Goal: Find specific page/section: Find specific page/section

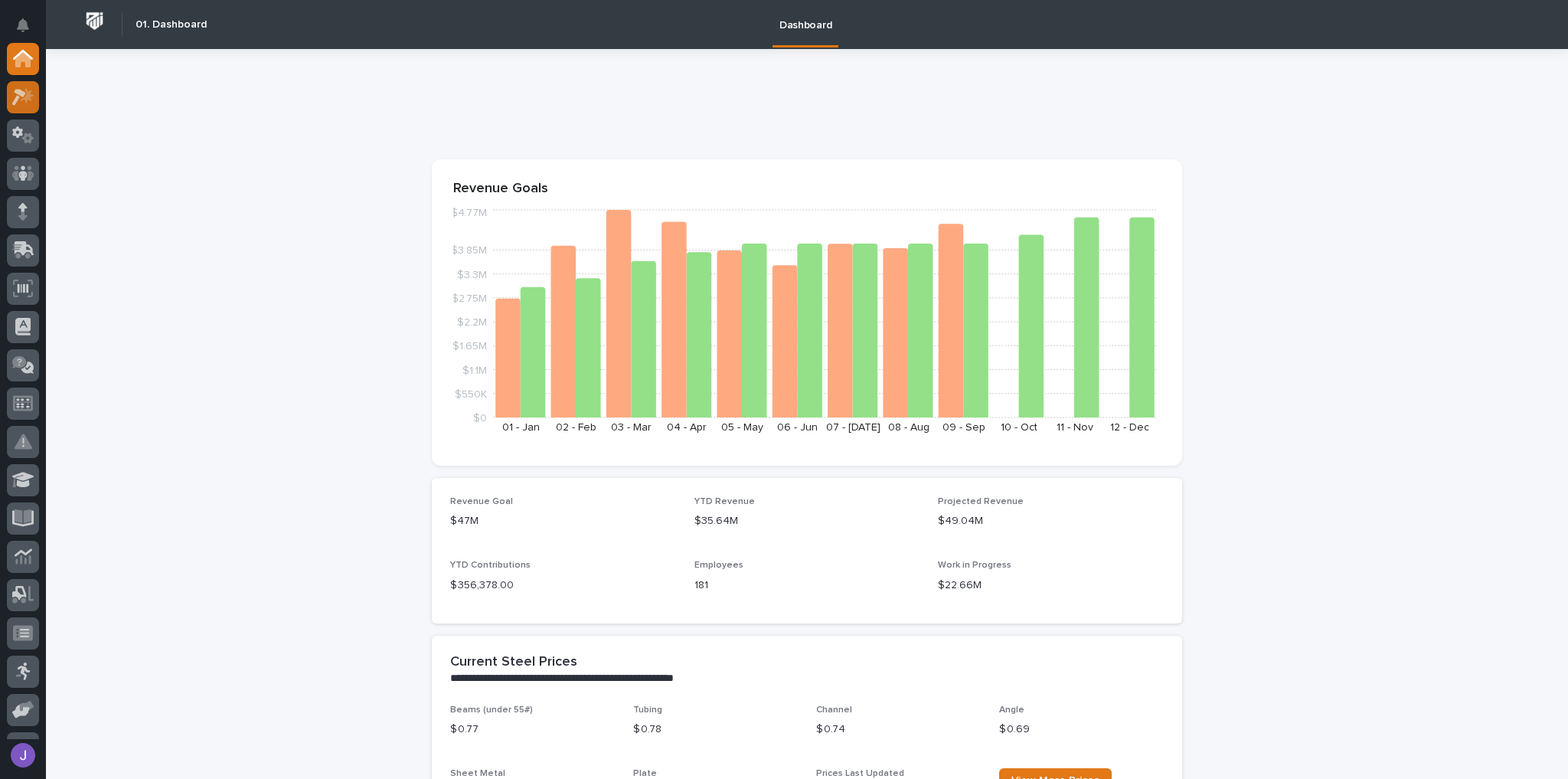
click at [25, 101] on icon at bounding box center [23, 97] width 22 height 18
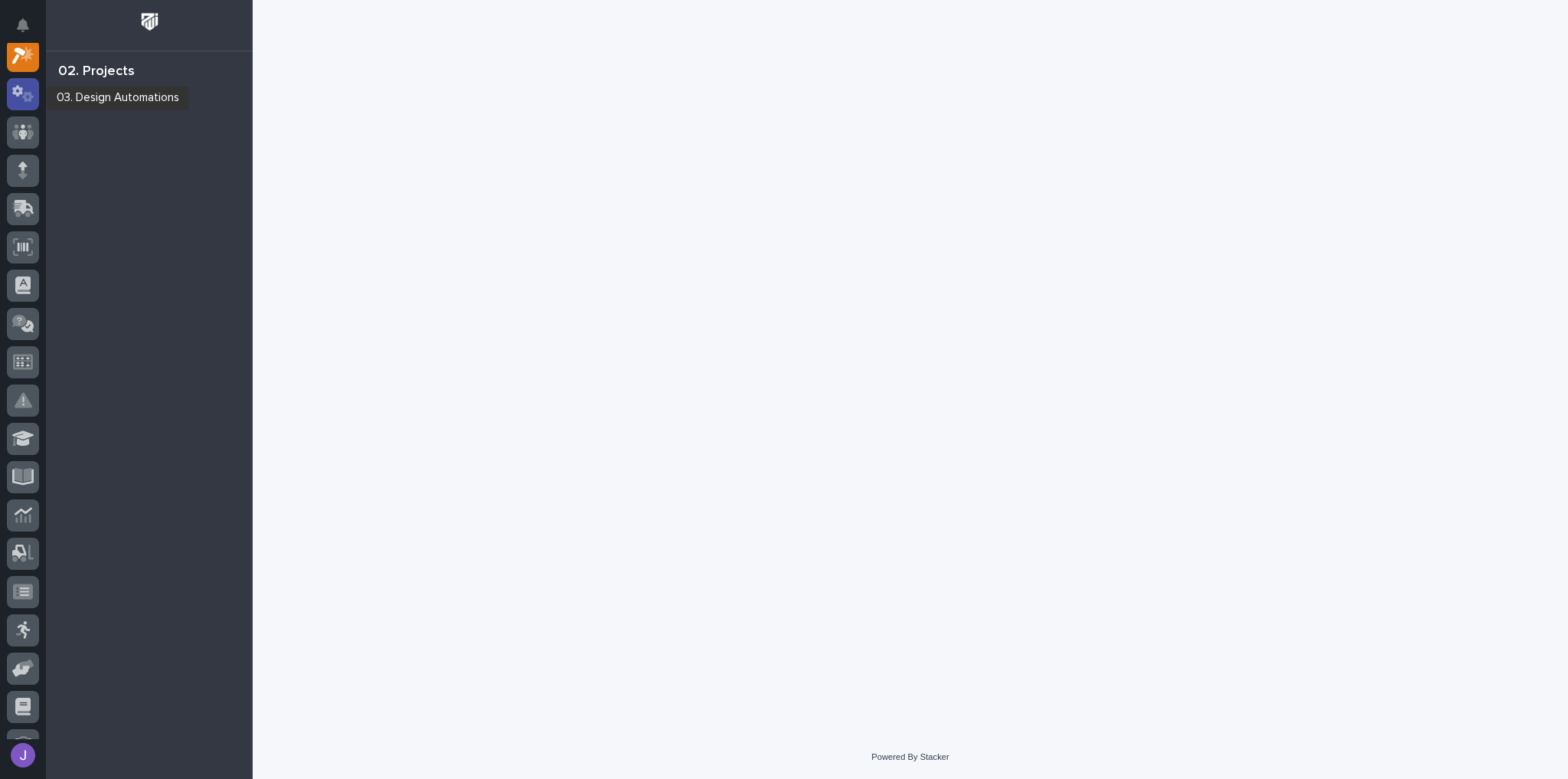
scroll to position [38, 0]
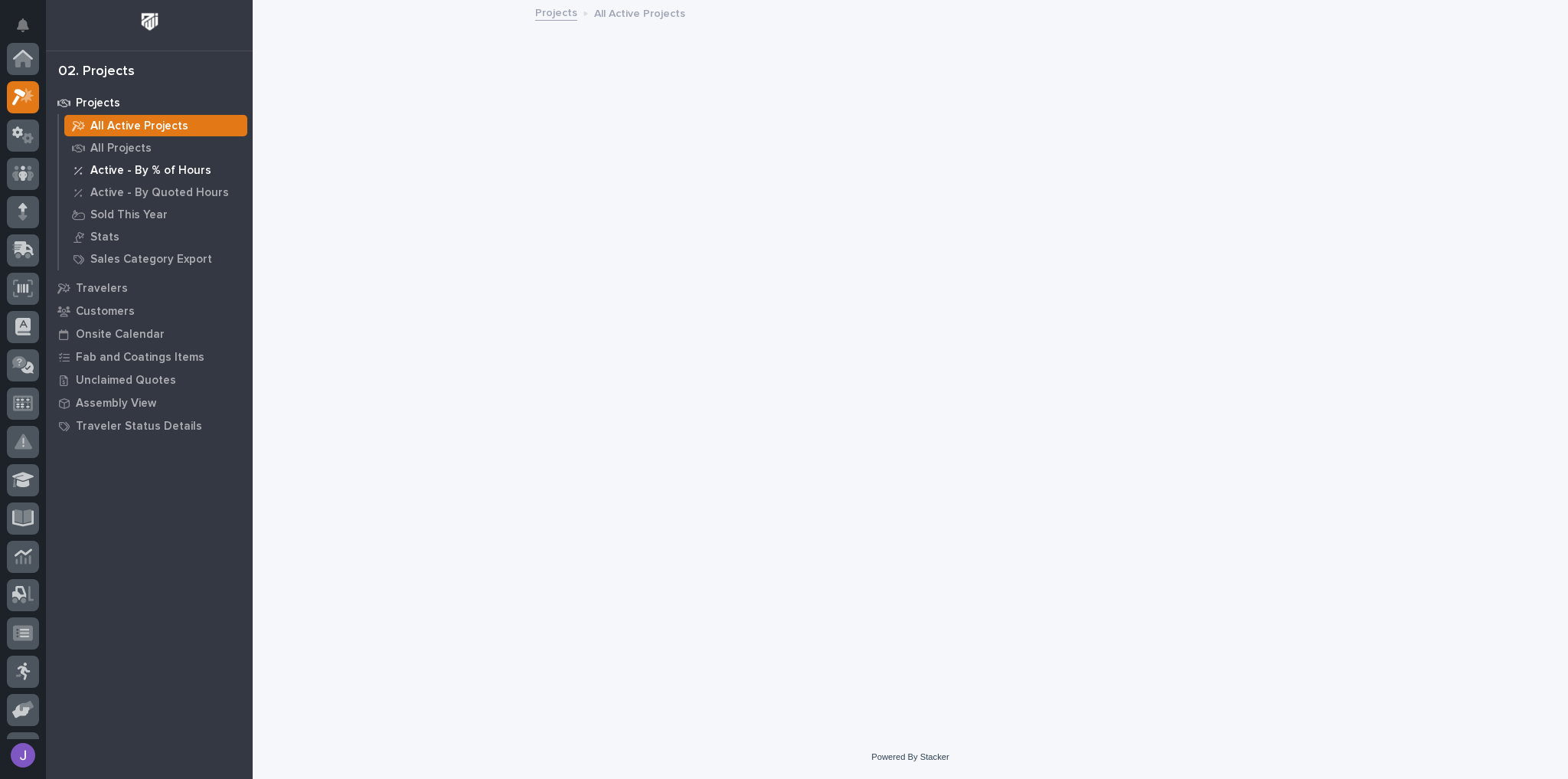
scroll to position [38, 0]
click at [105, 153] on p "All Projects" at bounding box center [121, 148] width 61 height 13
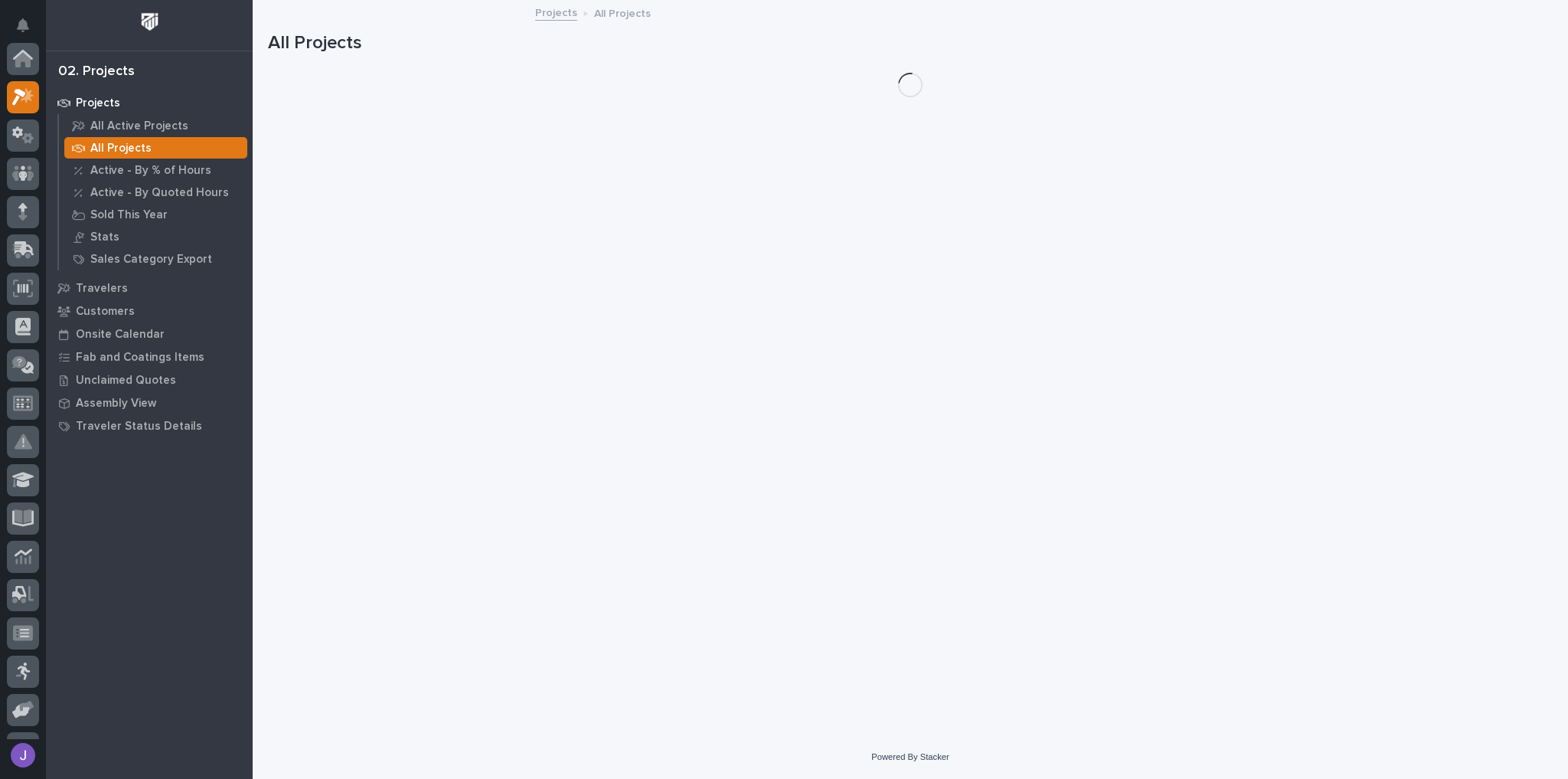
scroll to position [38, 0]
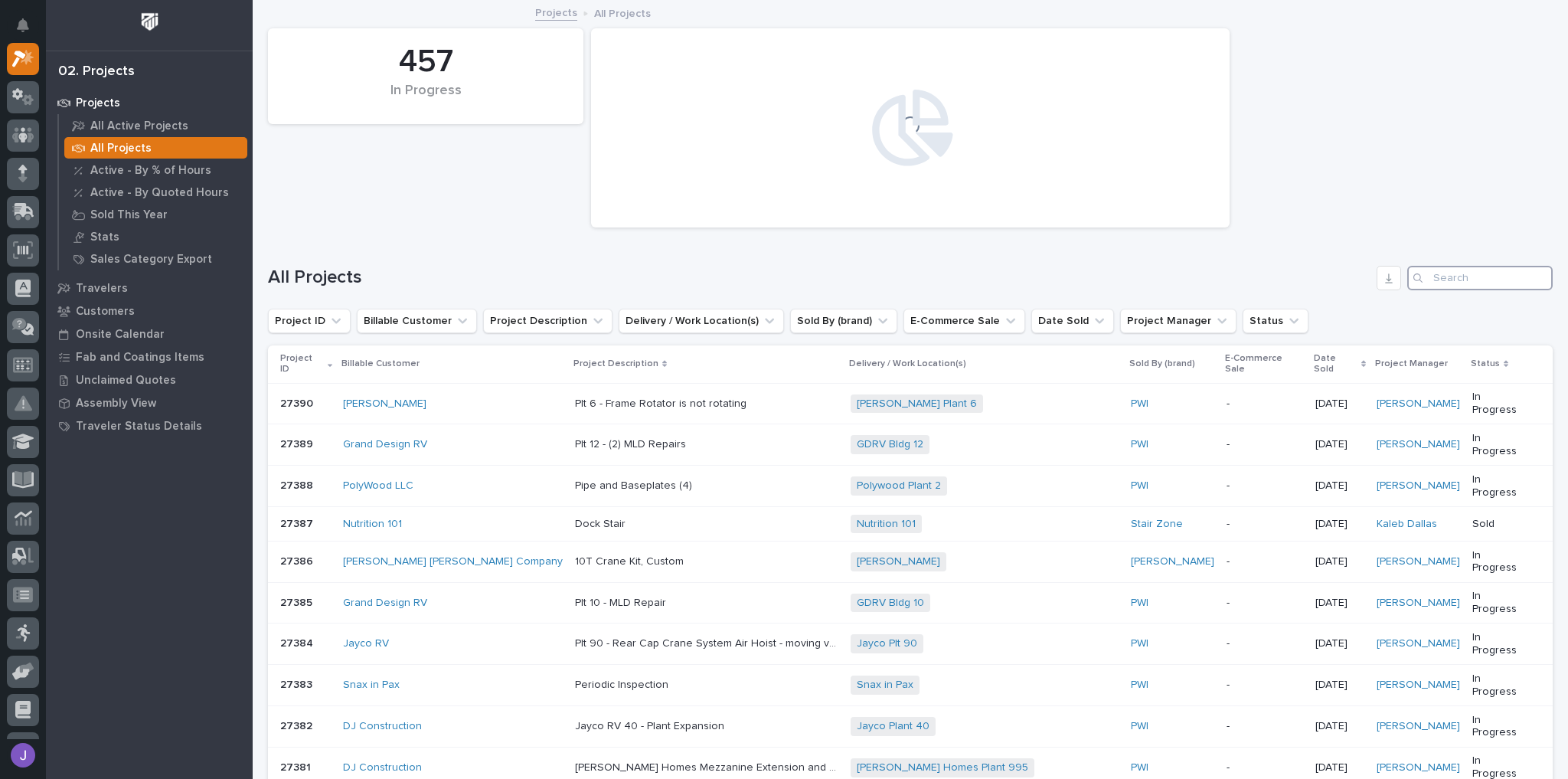
click at [1445, 272] on input "Search" at bounding box center [1479, 279] width 145 height 25
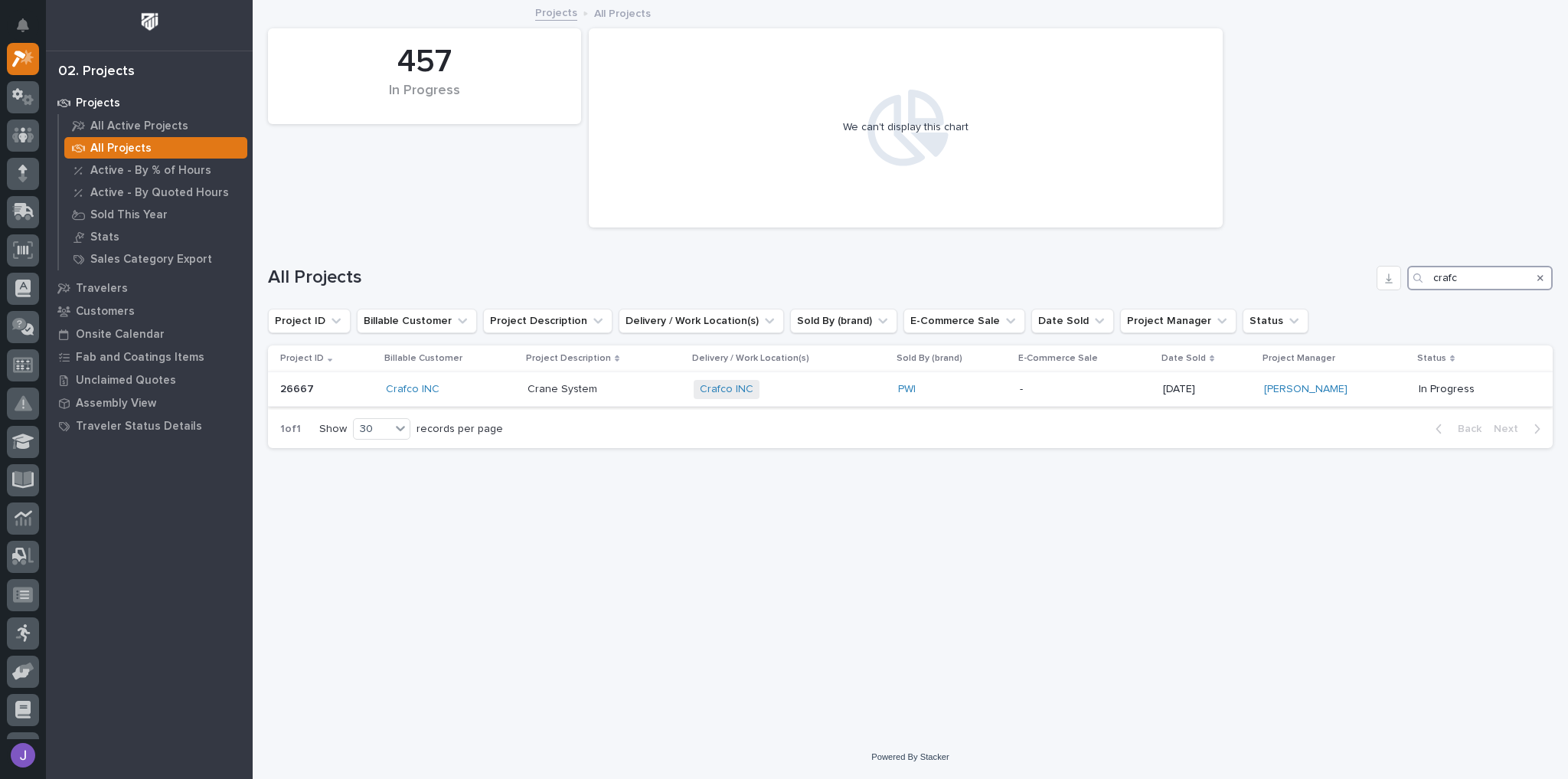
type input "crafc"
click at [531, 396] on div "Crane System Crane System" at bounding box center [604, 389] width 154 height 25
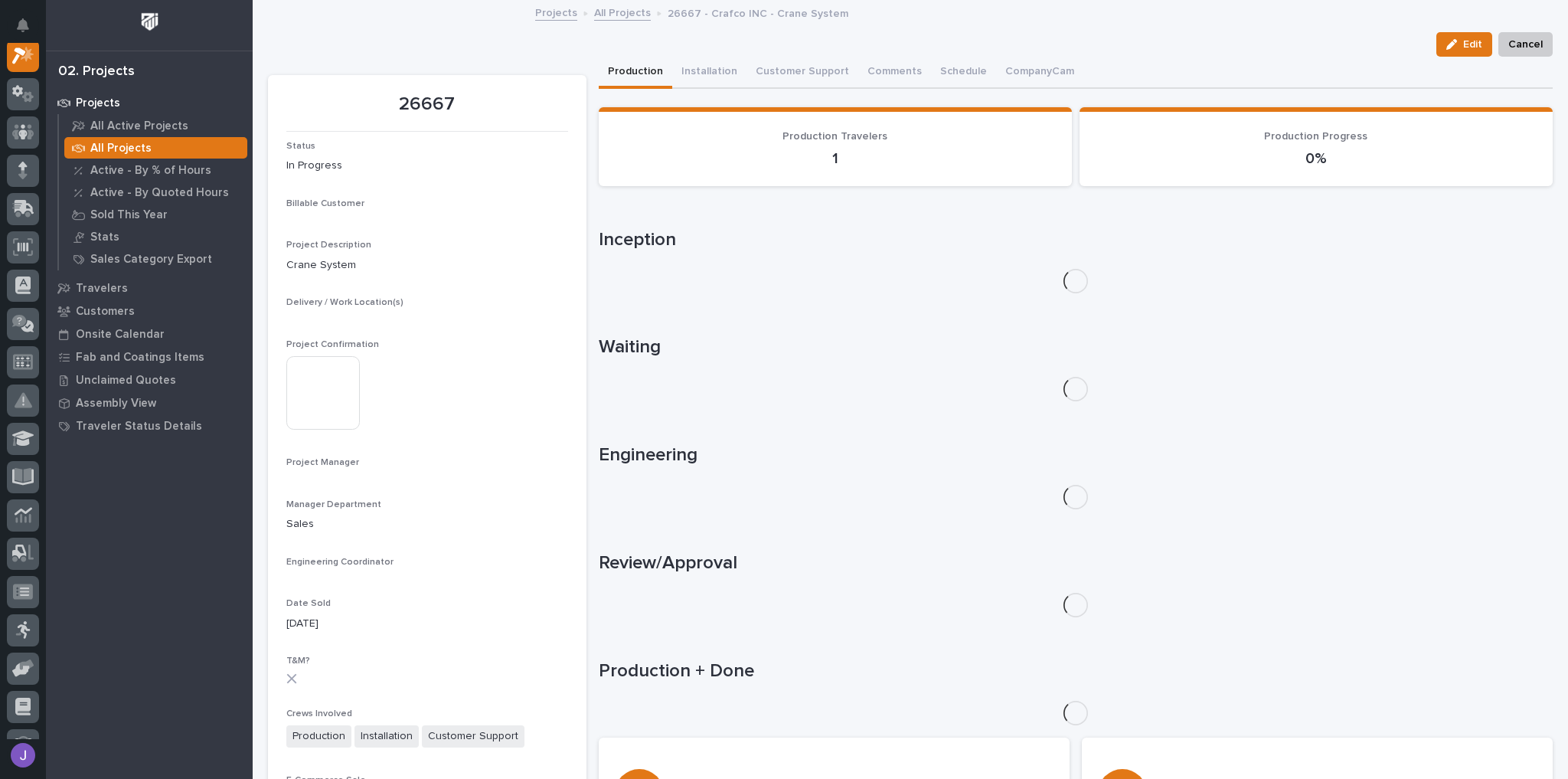
scroll to position [38, 0]
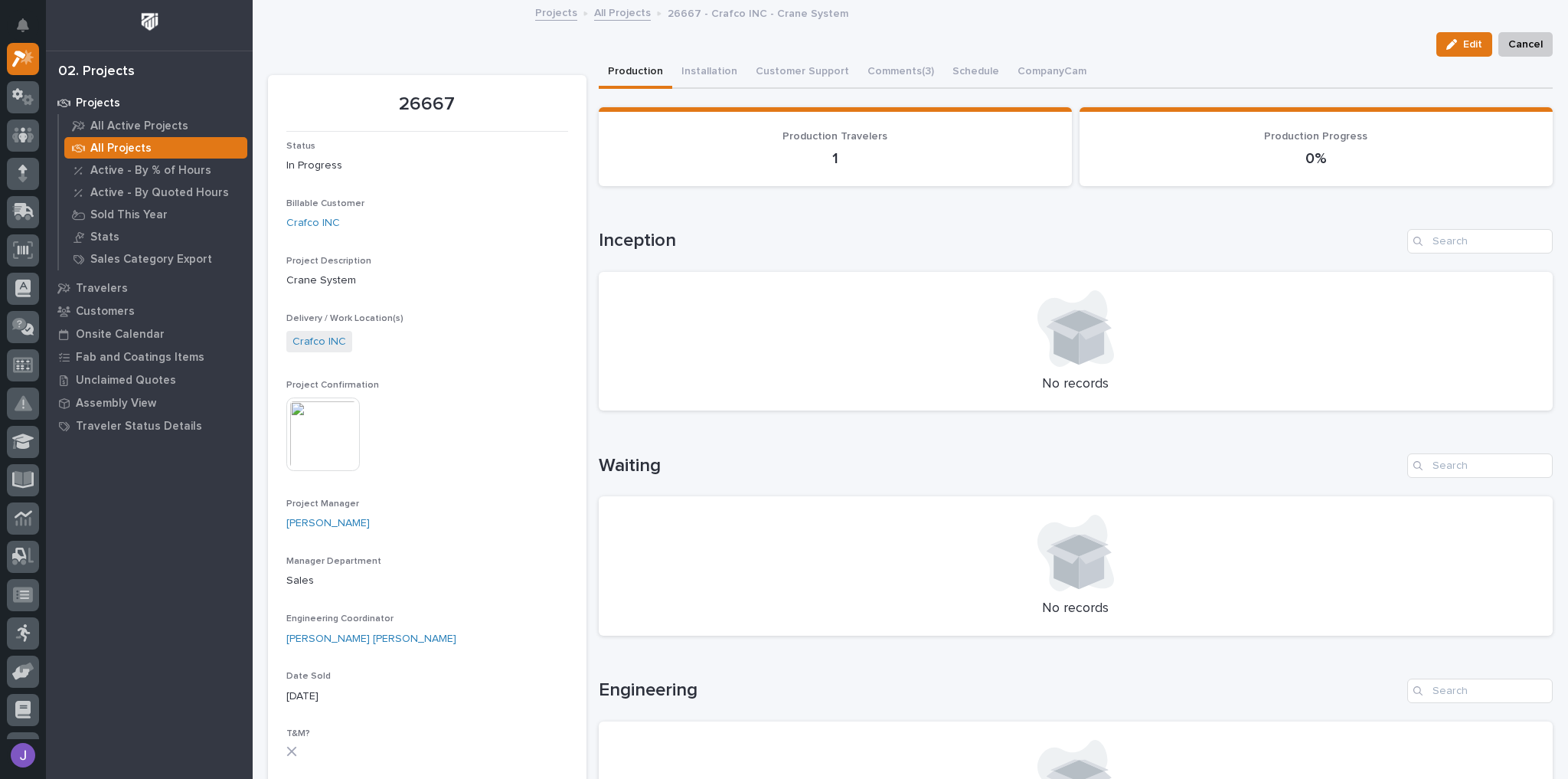
click at [316, 425] on img at bounding box center [323, 434] width 74 height 74
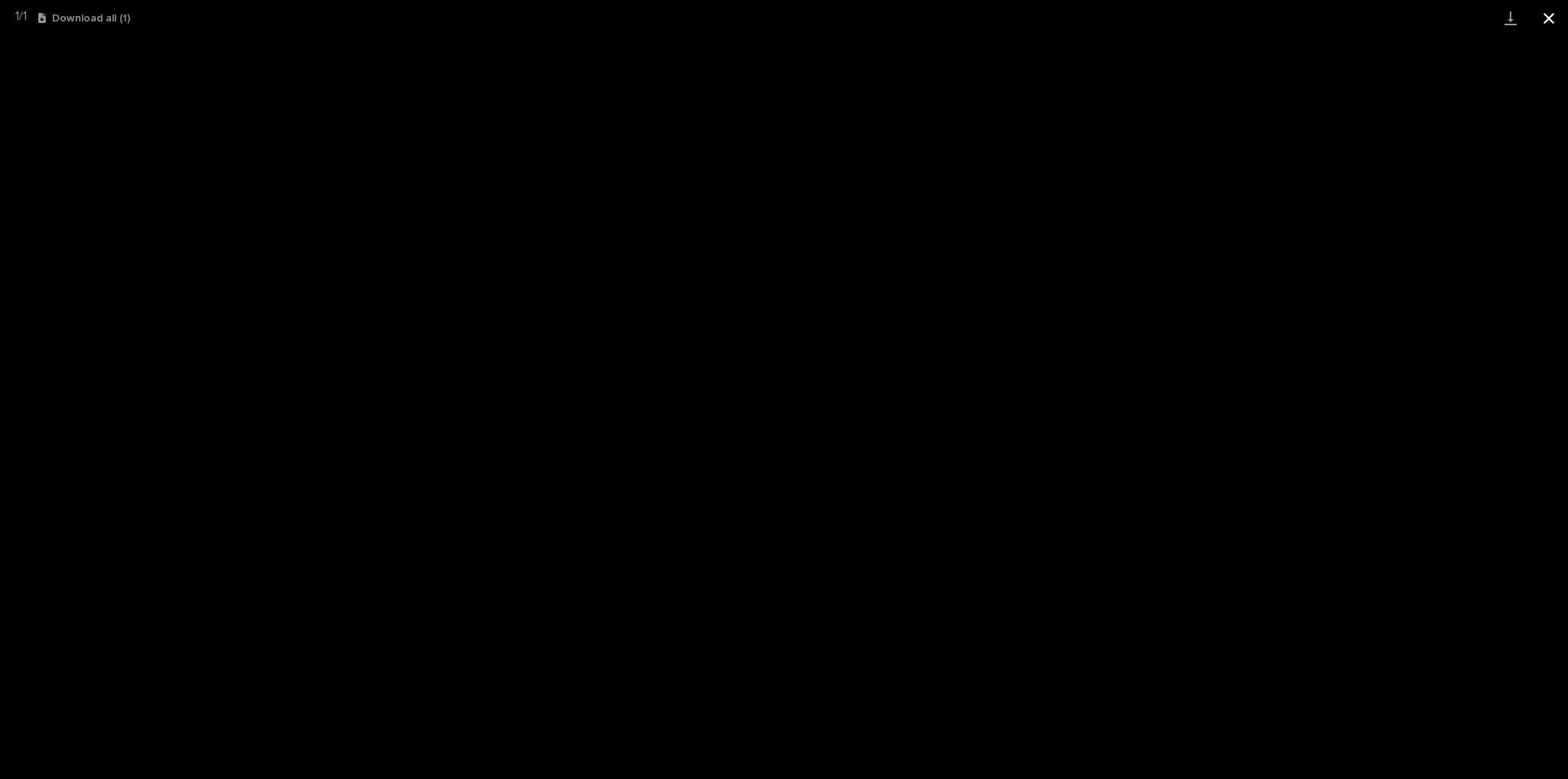
click at [1552, 20] on button "Close gallery" at bounding box center [1548, 18] width 38 height 36
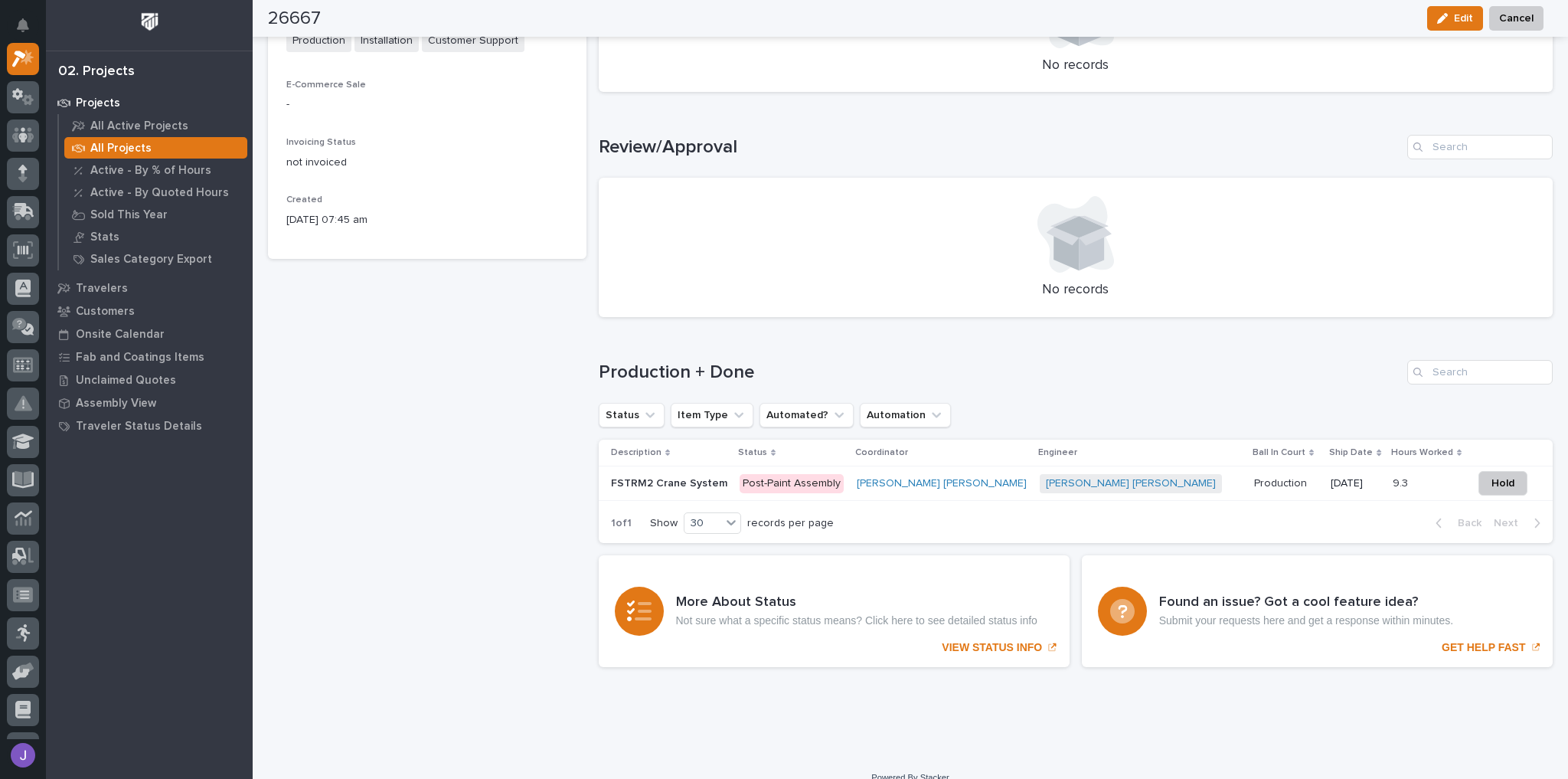
scroll to position [786, 0]
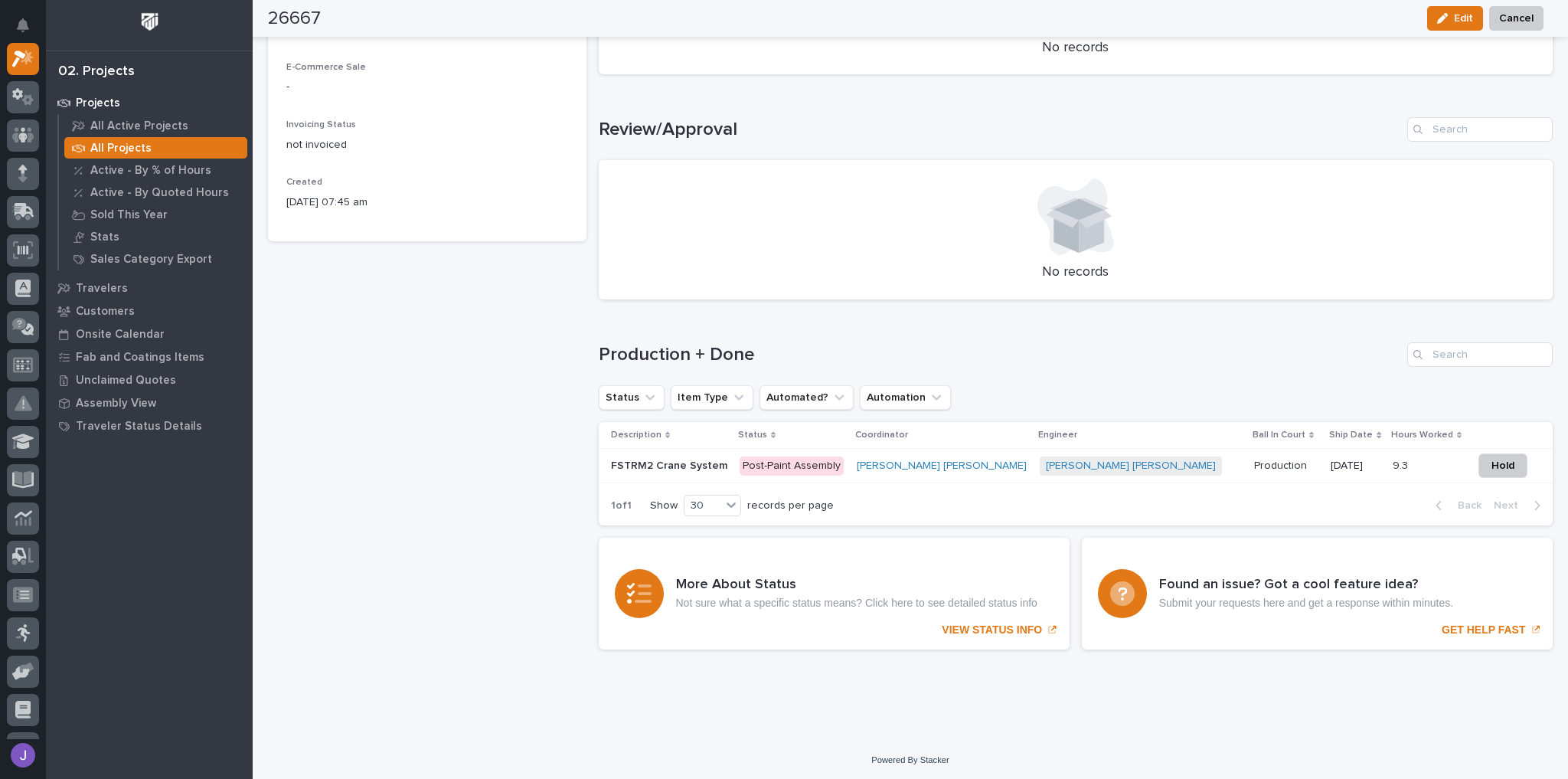
click at [728, 474] on div "FSTRM2 Crane System FSTRM2 Crane System" at bounding box center [669, 466] width 117 height 25
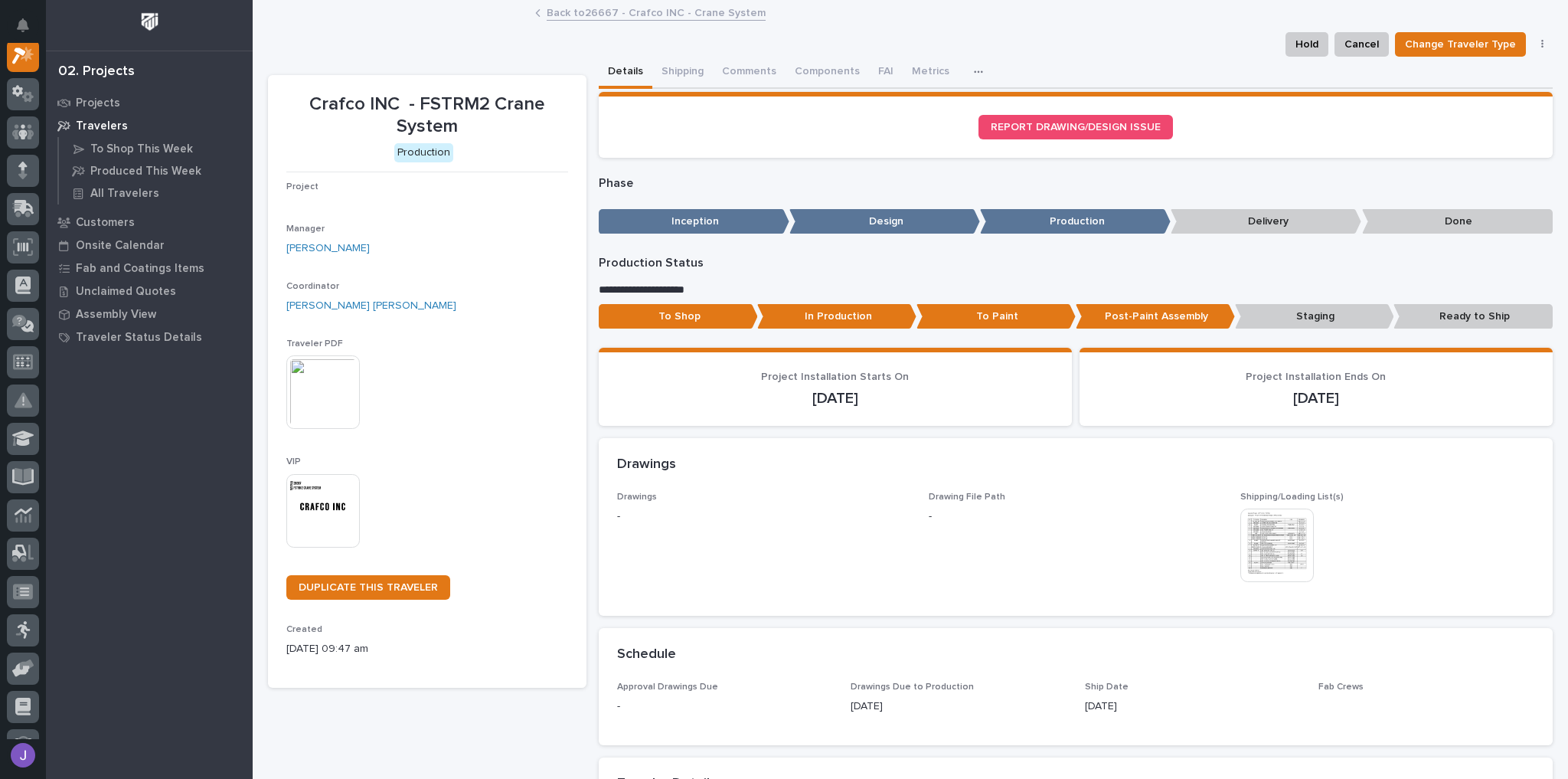
scroll to position [38, 0]
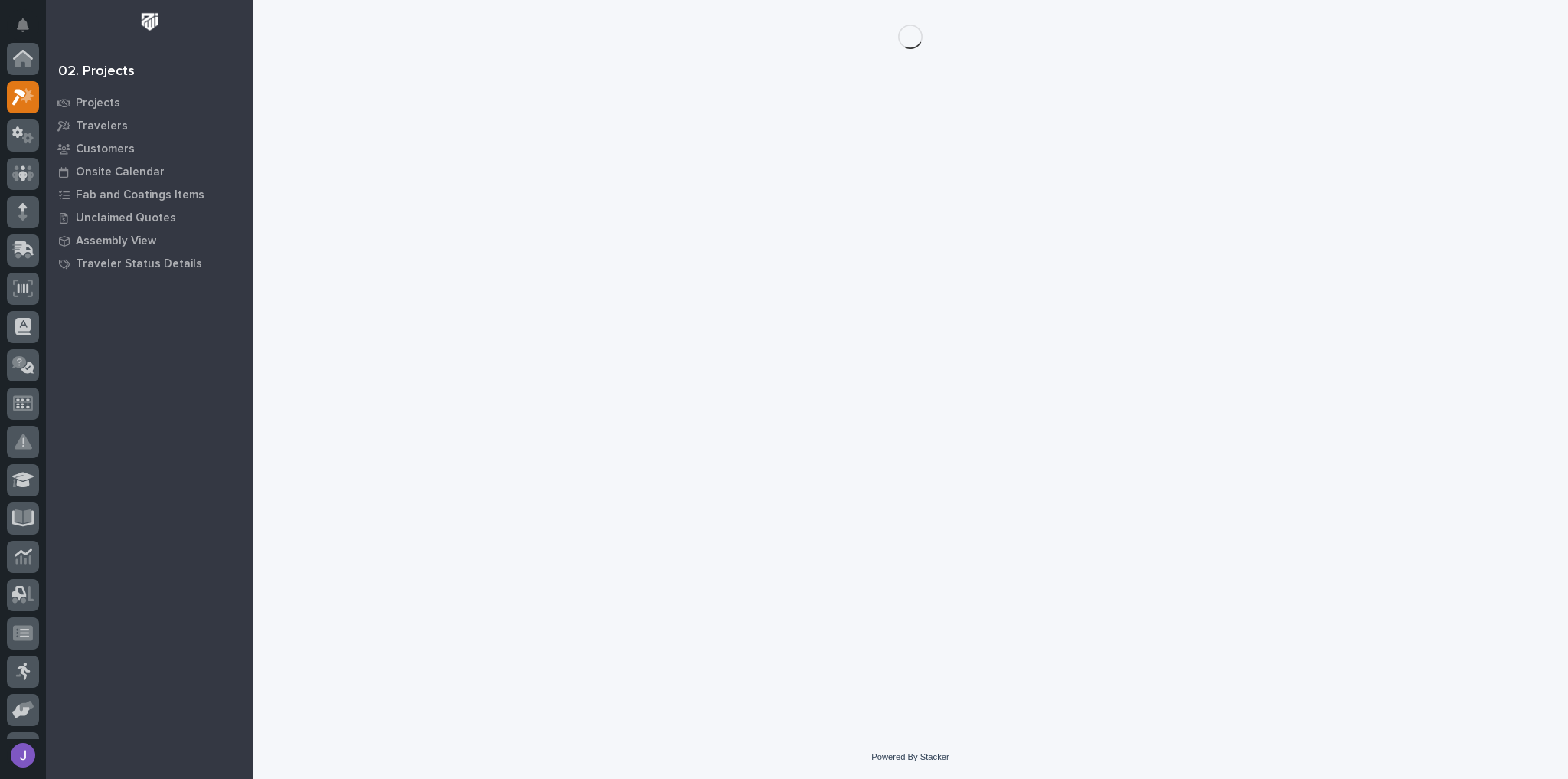
scroll to position [38, 0]
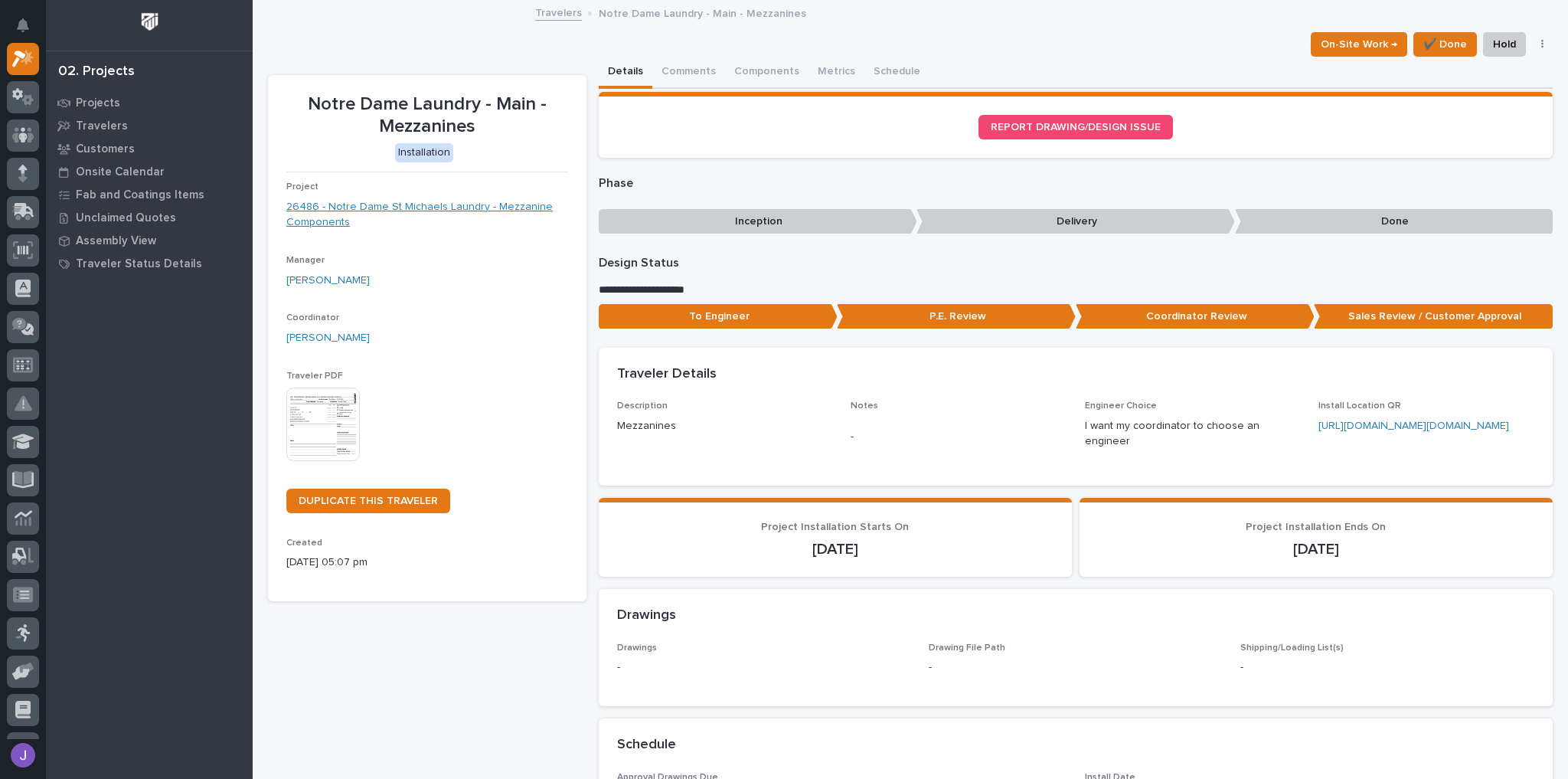
click at [525, 199] on link "26486 - Notre Dame St Michaels Laundry - Mezzanine Components" at bounding box center [427, 215] width 282 height 32
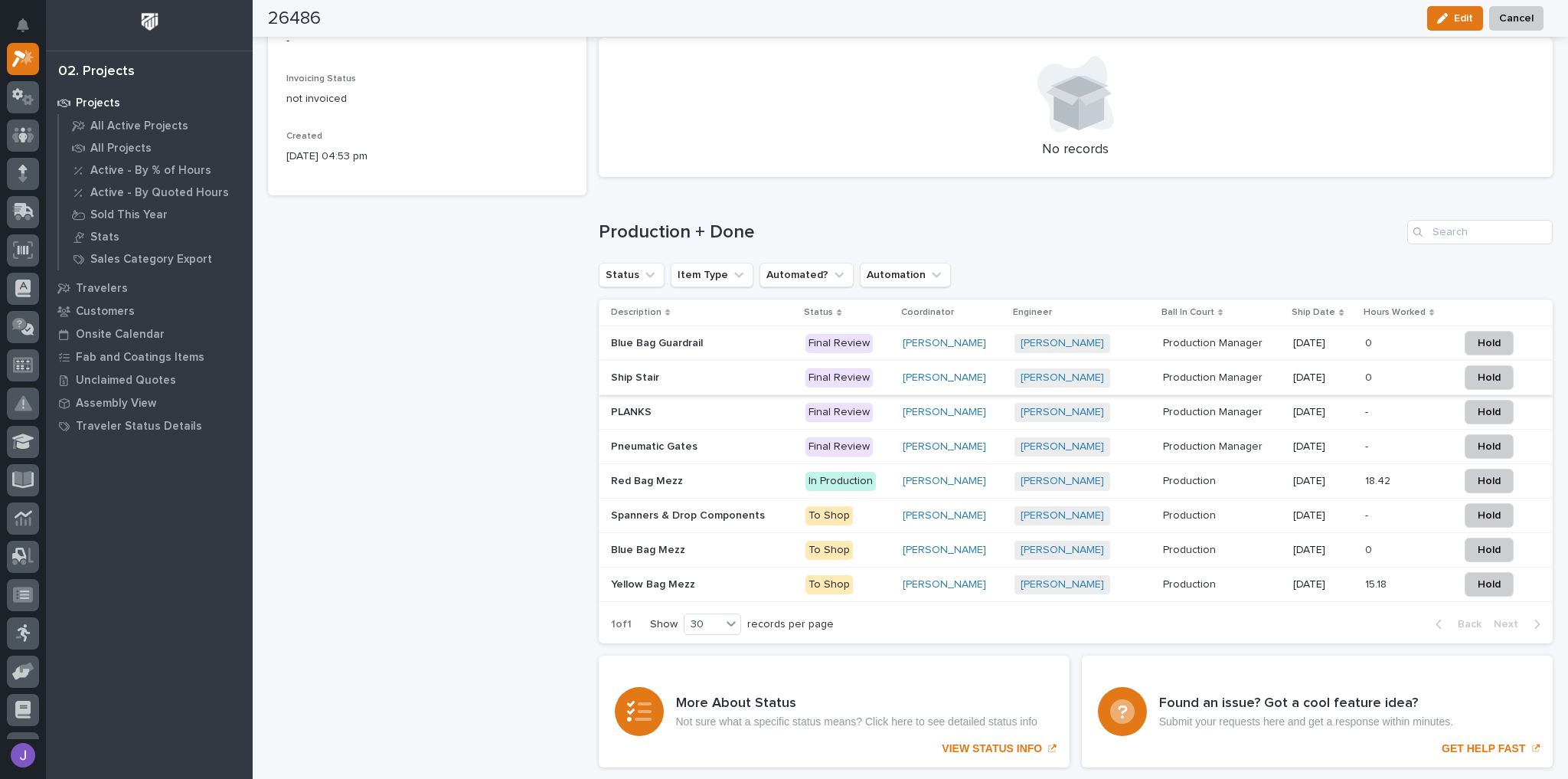
scroll to position [970, 0]
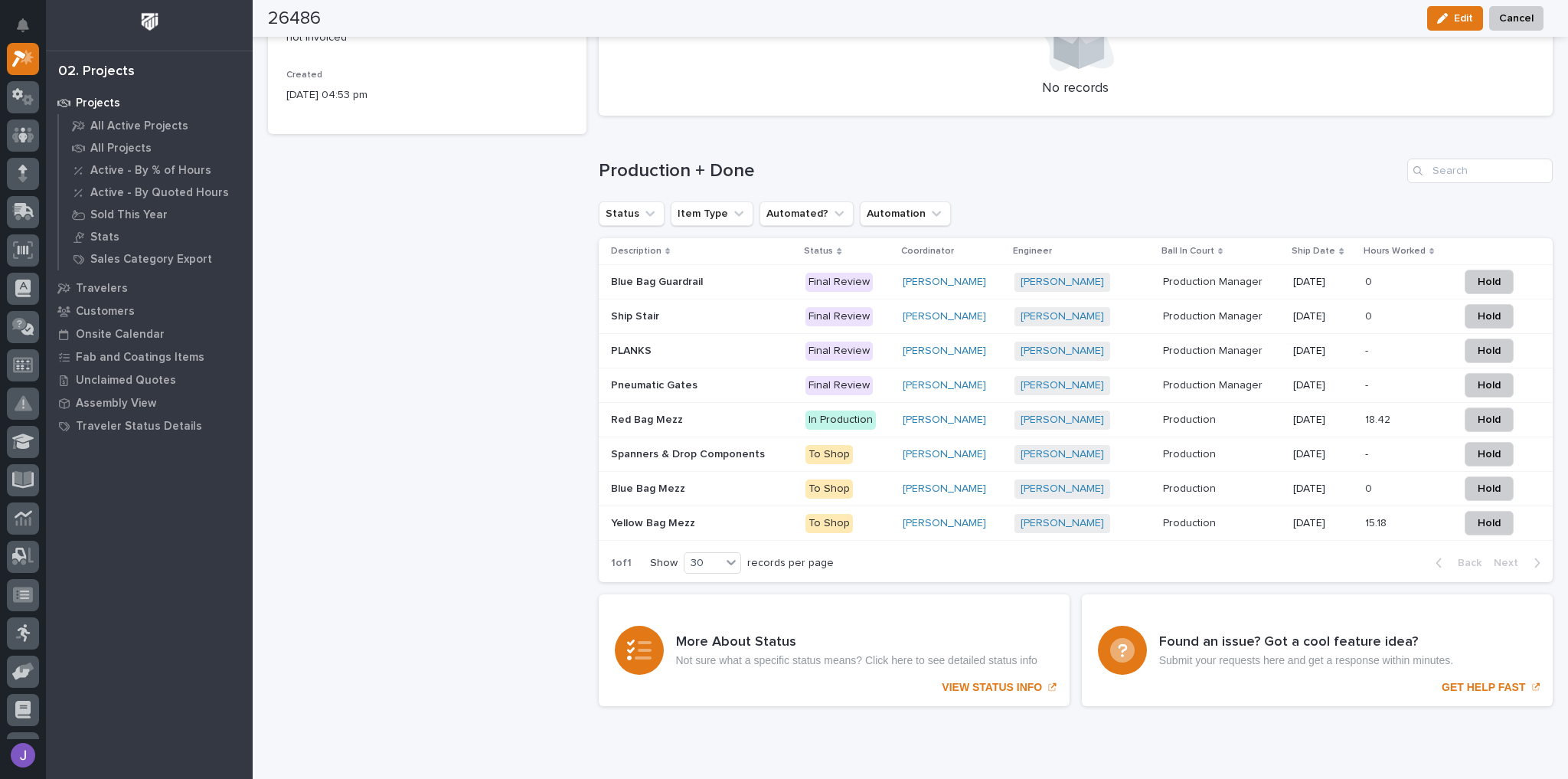
click at [837, 280] on div "Final Review" at bounding box center [839, 282] width 68 height 20
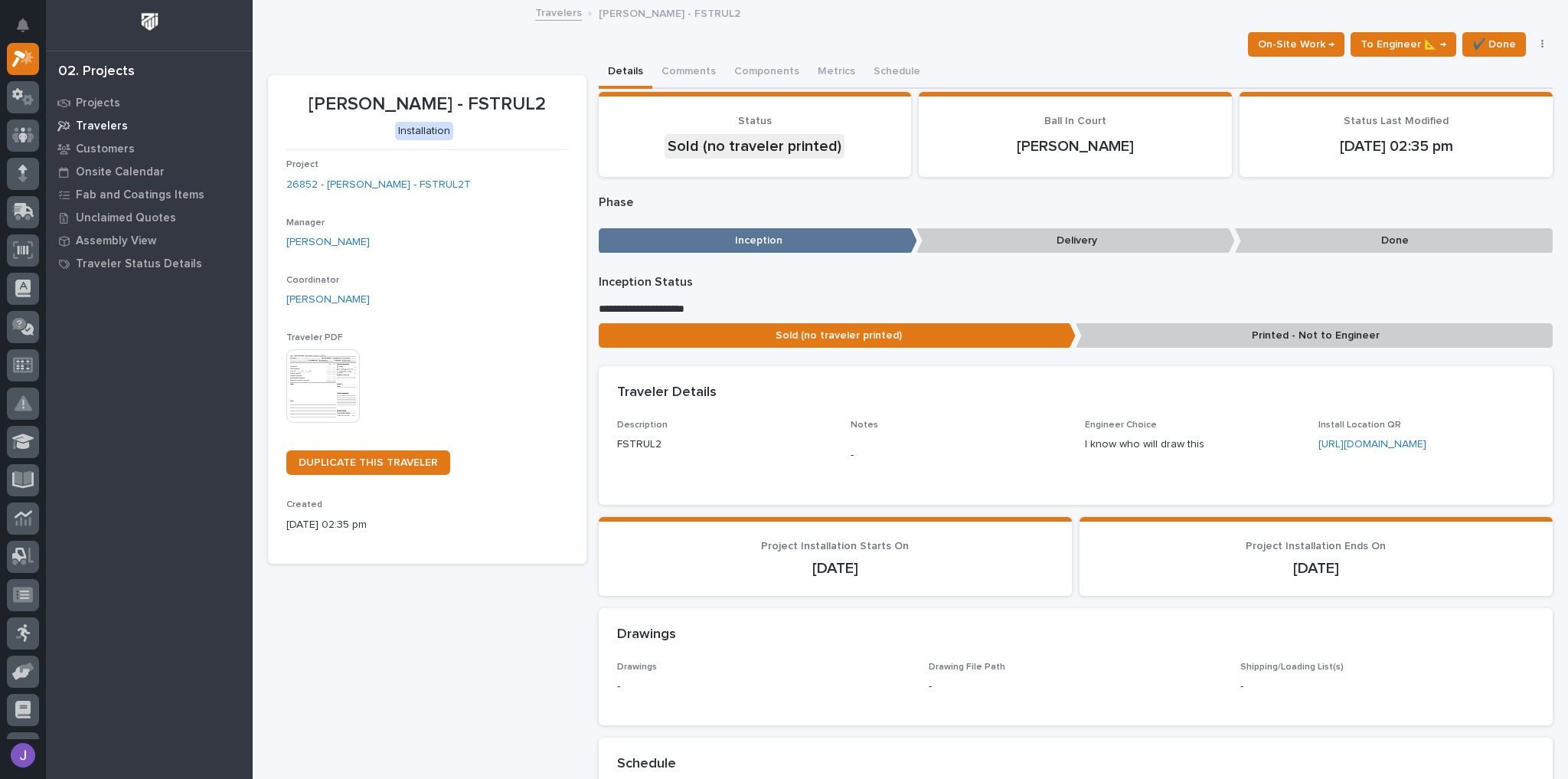
click at [105, 123] on p "Travelers" at bounding box center [101, 126] width 52 height 13
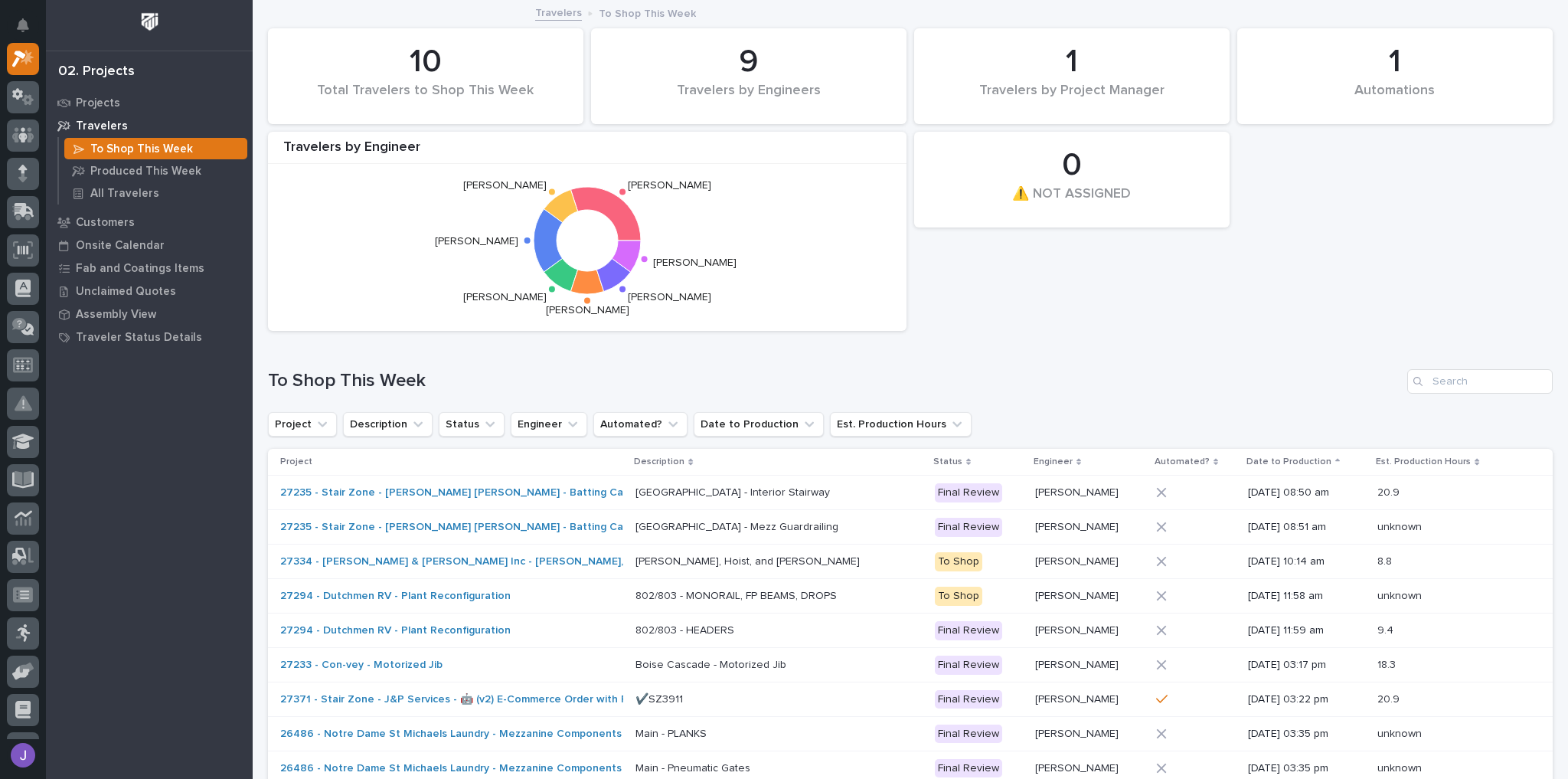
click at [1072, 340] on div "To Shop This Week" at bounding box center [910, 375] width 1285 height 74
click at [634, 255] on icon at bounding box center [626, 256] width 29 height 31
click at [683, 264] on text "Darren Miller" at bounding box center [695, 263] width 84 height 11
click at [617, 249] on icon at bounding box center [626, 256] width 29 height 31
click at [96, 101] on p "Projects" at bounding box center [98, 102] width 44 height 13
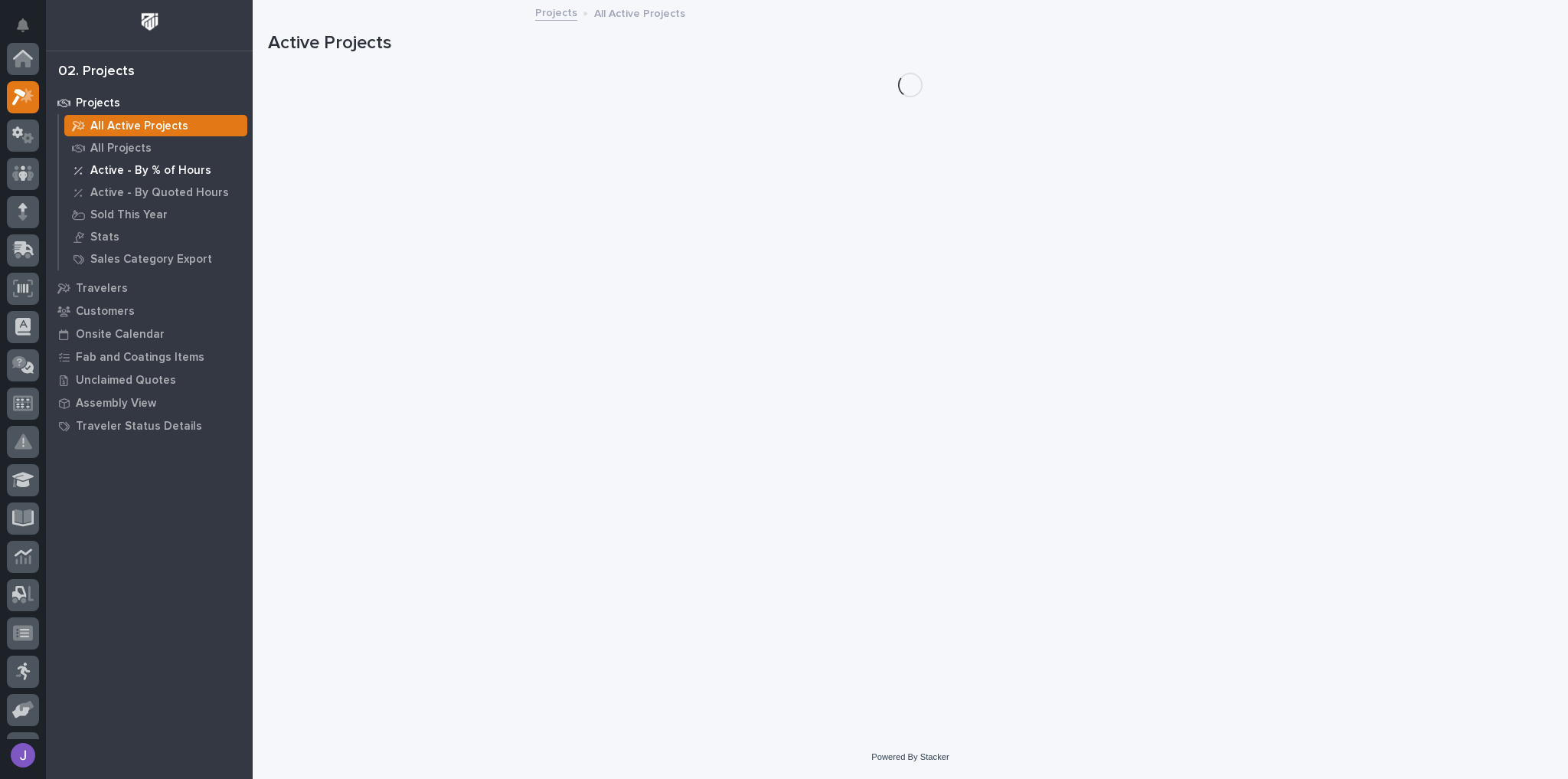
scroll to position [38, 0]
click at [133, 154] on p "All Projects" at bounding box center [121, 148] width 61 height 13
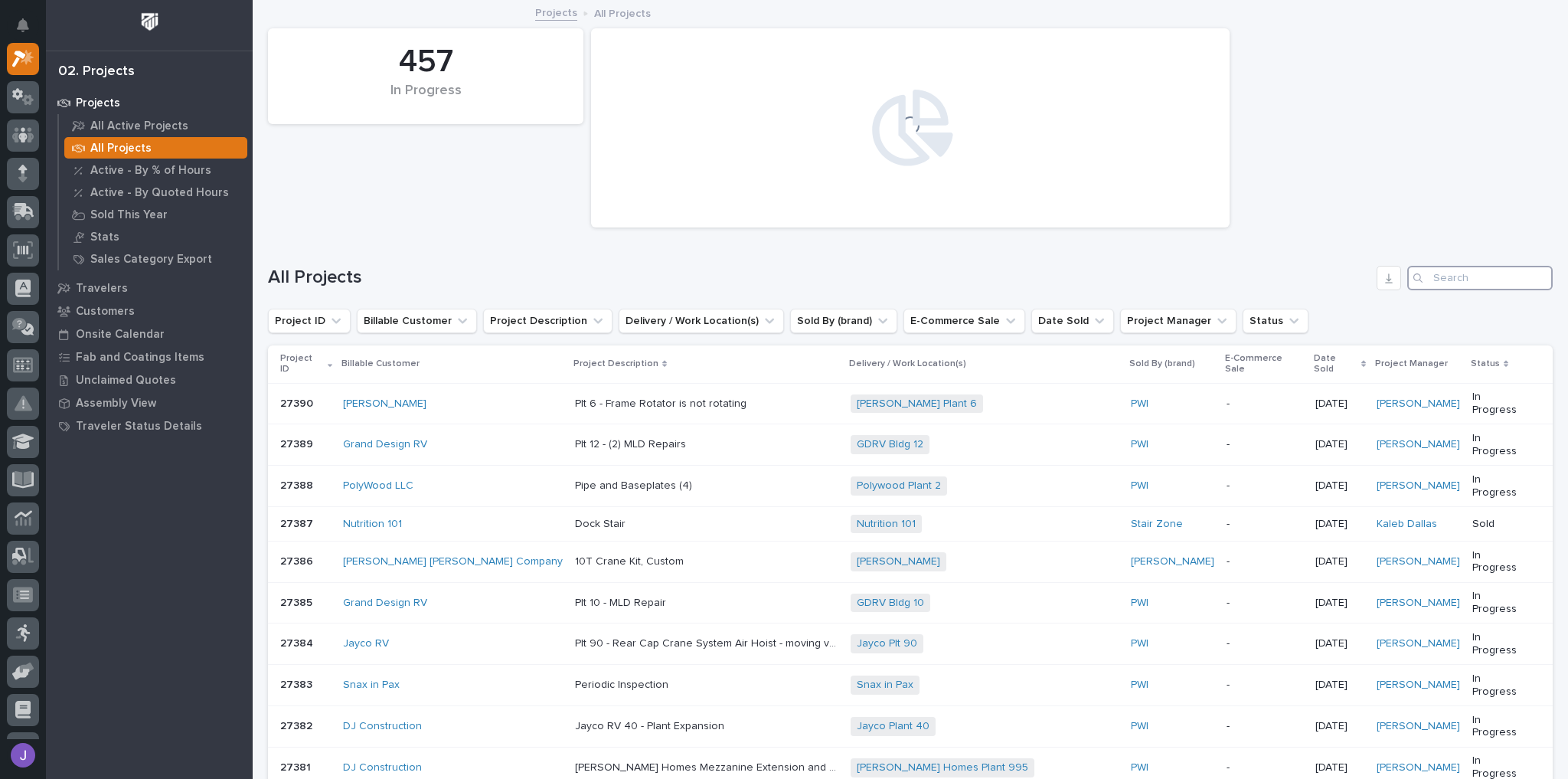
click at [1435, 279] on input "Search" at bounding box center [1479, 279] width 145 height 25
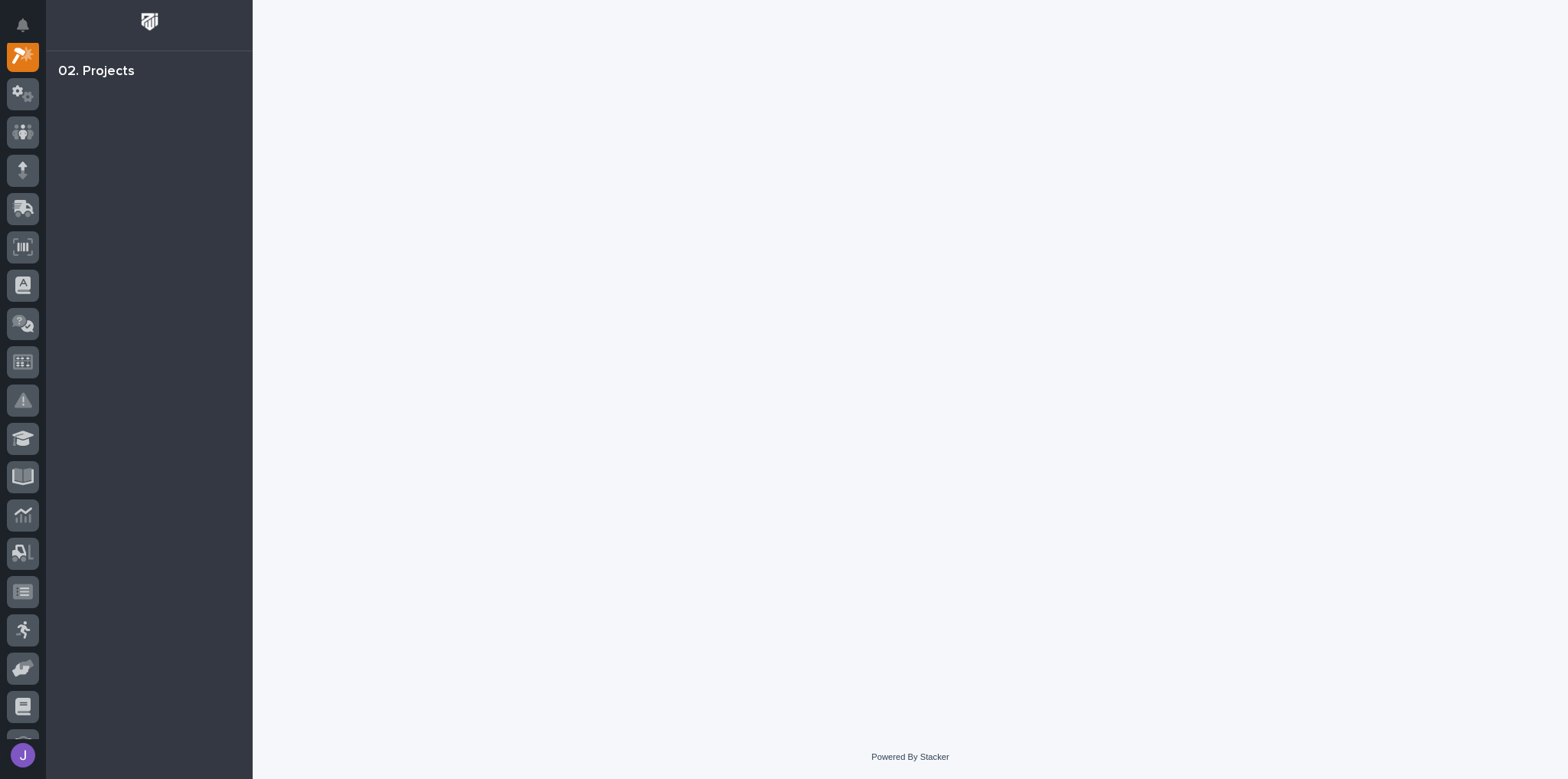
scroll to position [38, 0]
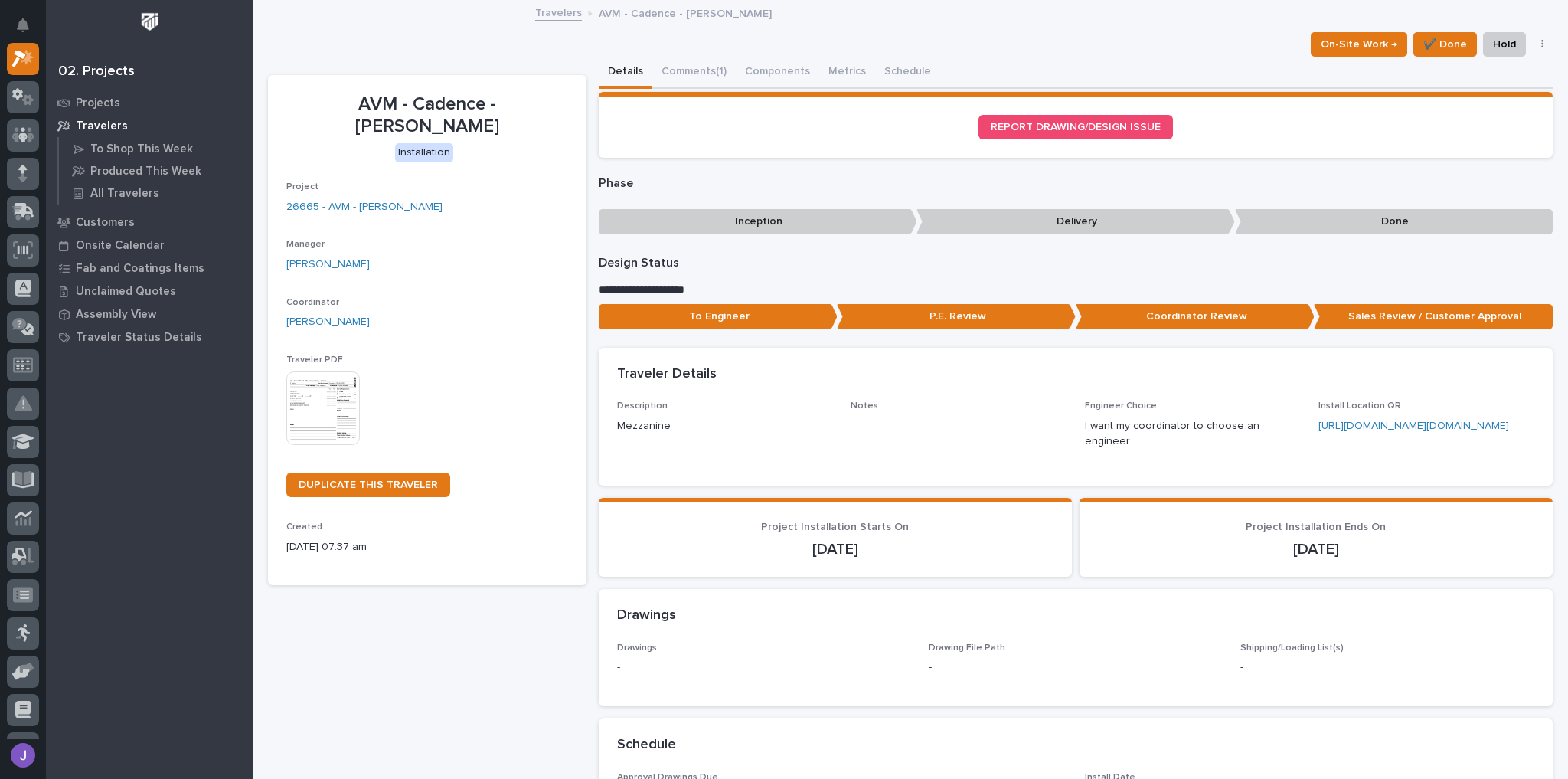
click at [384, 199] on link "26665 - AVM - [PERSON_NAME]" at bounding box center [364, 207] width 156 height 16
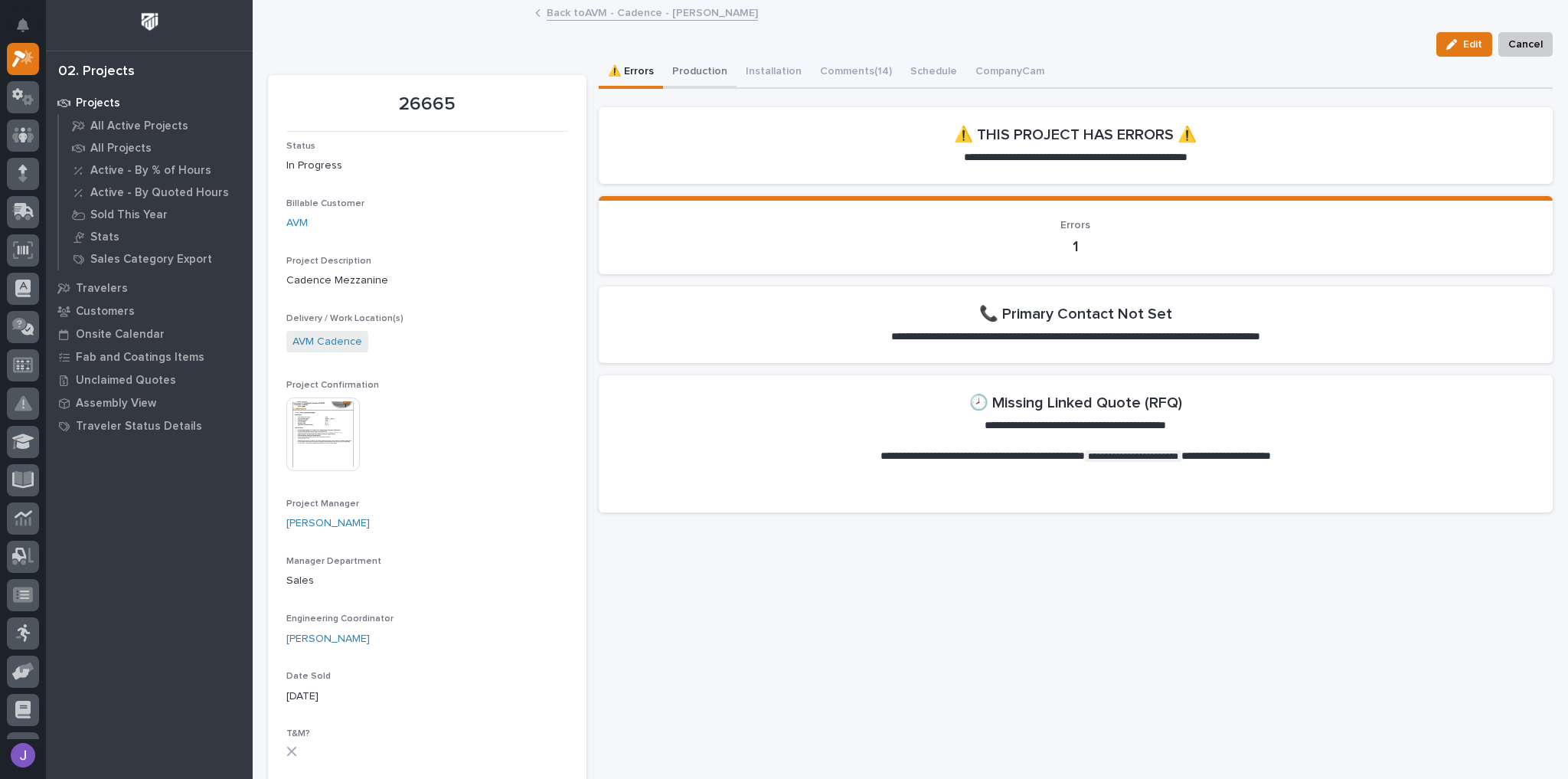
click at [676, 66] on button "Production" at bounding box center [699, 73] width 74 height 32
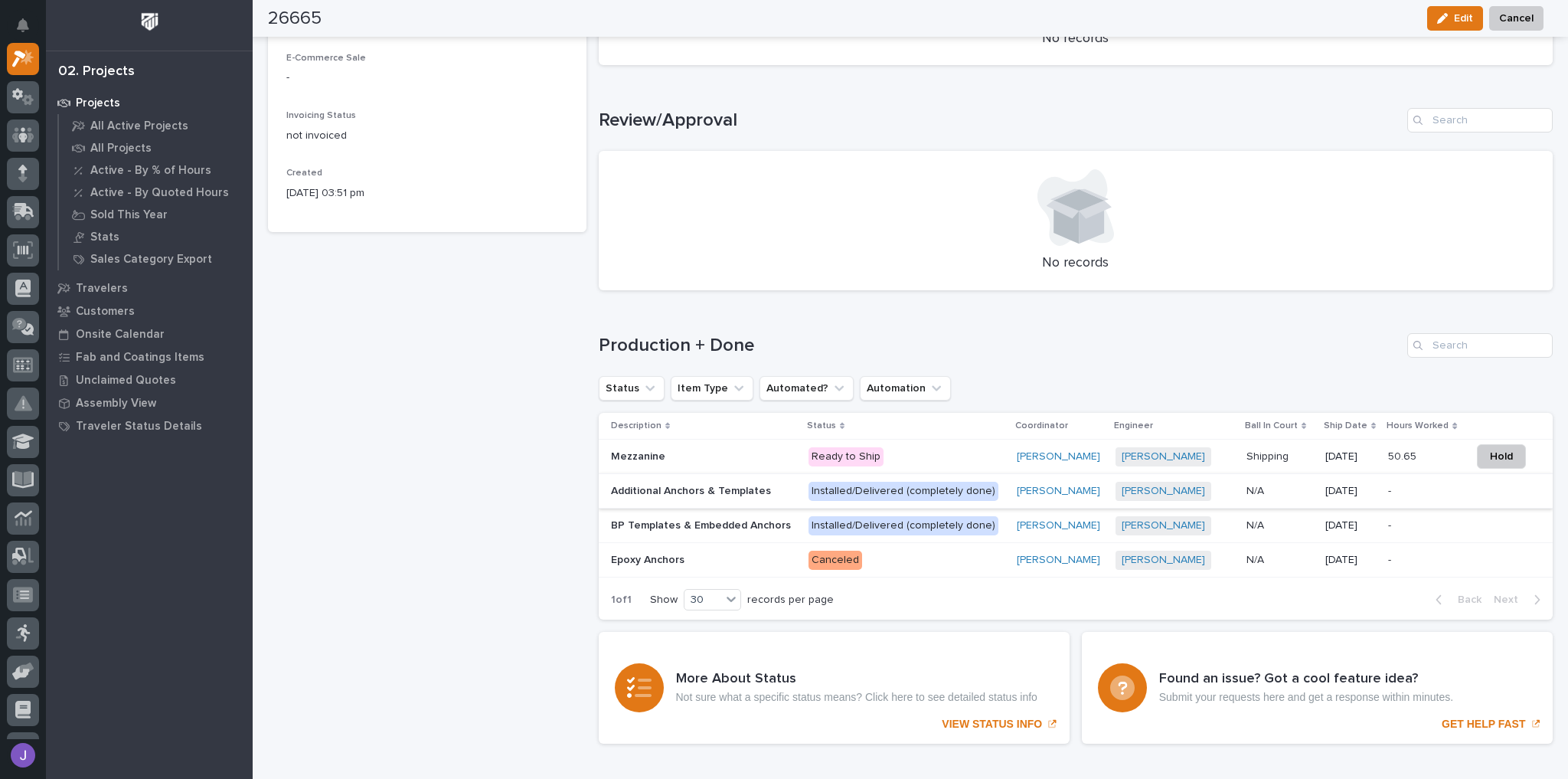
scroll to position [872, 0]
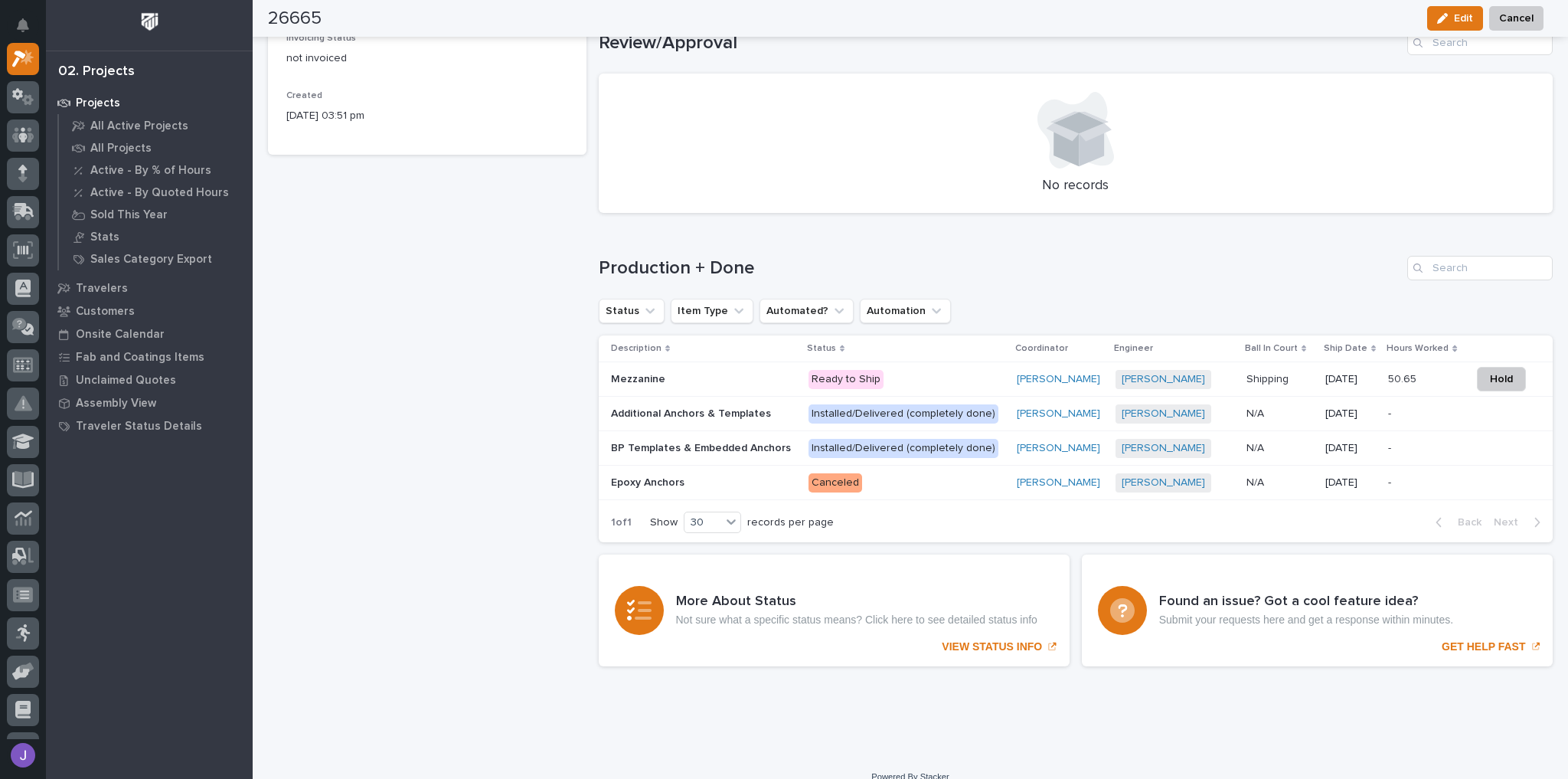
click at [743, 376] on p at bounding box center [703, 379] width 186 height 13
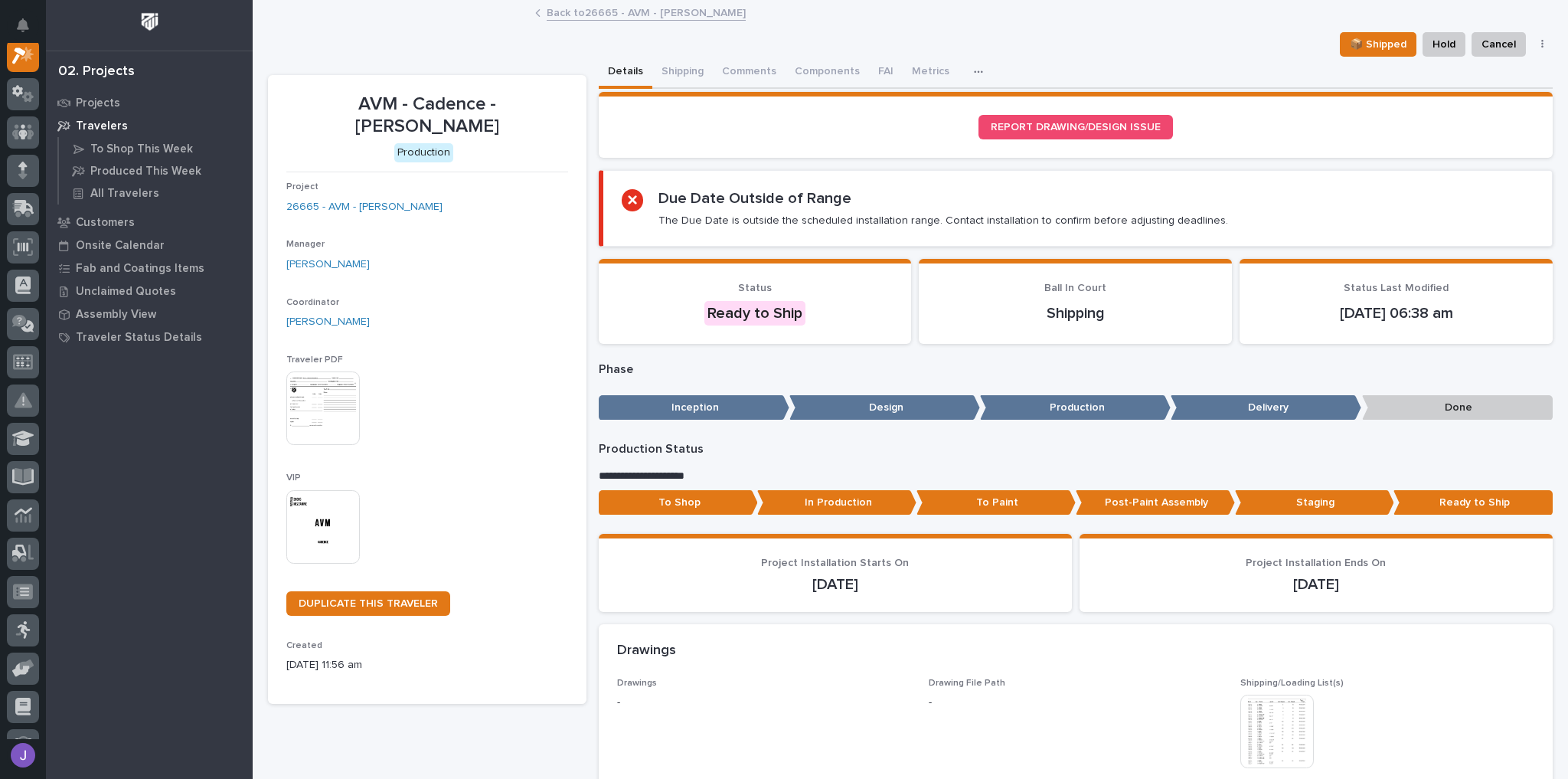
scroll to position [38, 0]
click at [679, 66] on button "Shipping" at bounding box center [683, 73] width 61 height 32
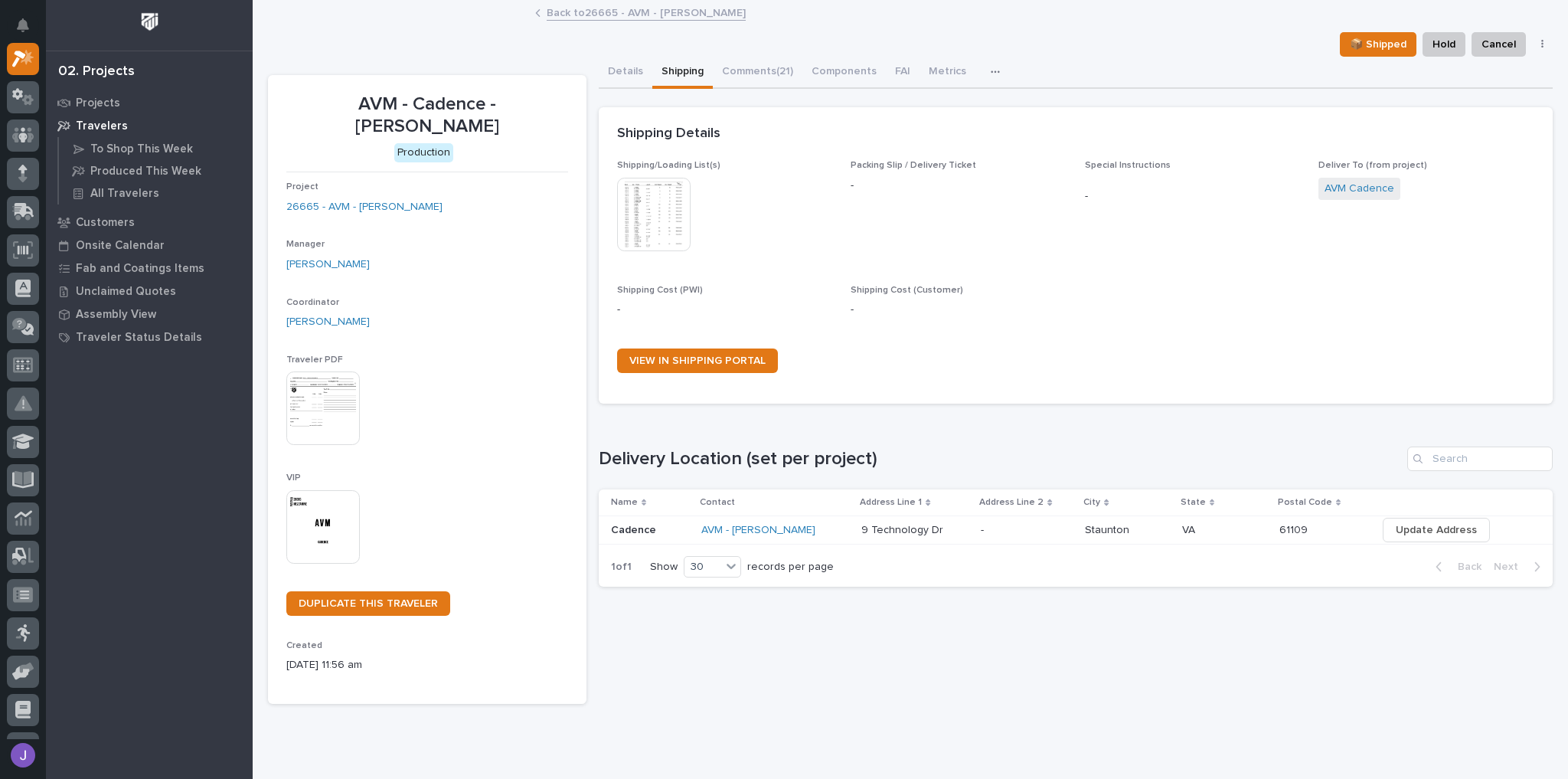
scroll to position [22, 0]
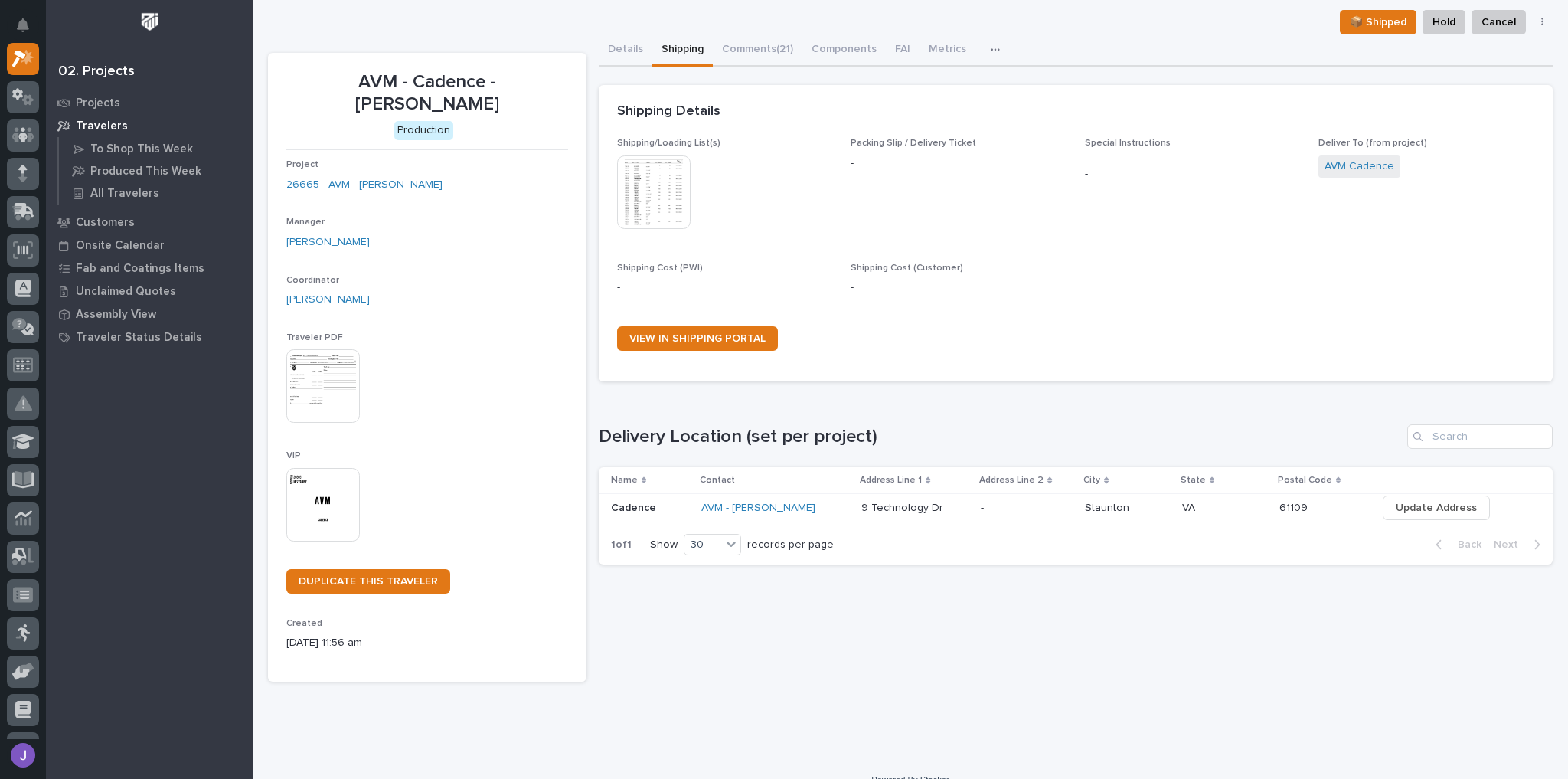
click at [666, 511] on p at bounding box center [650, 507] width 79 height 13
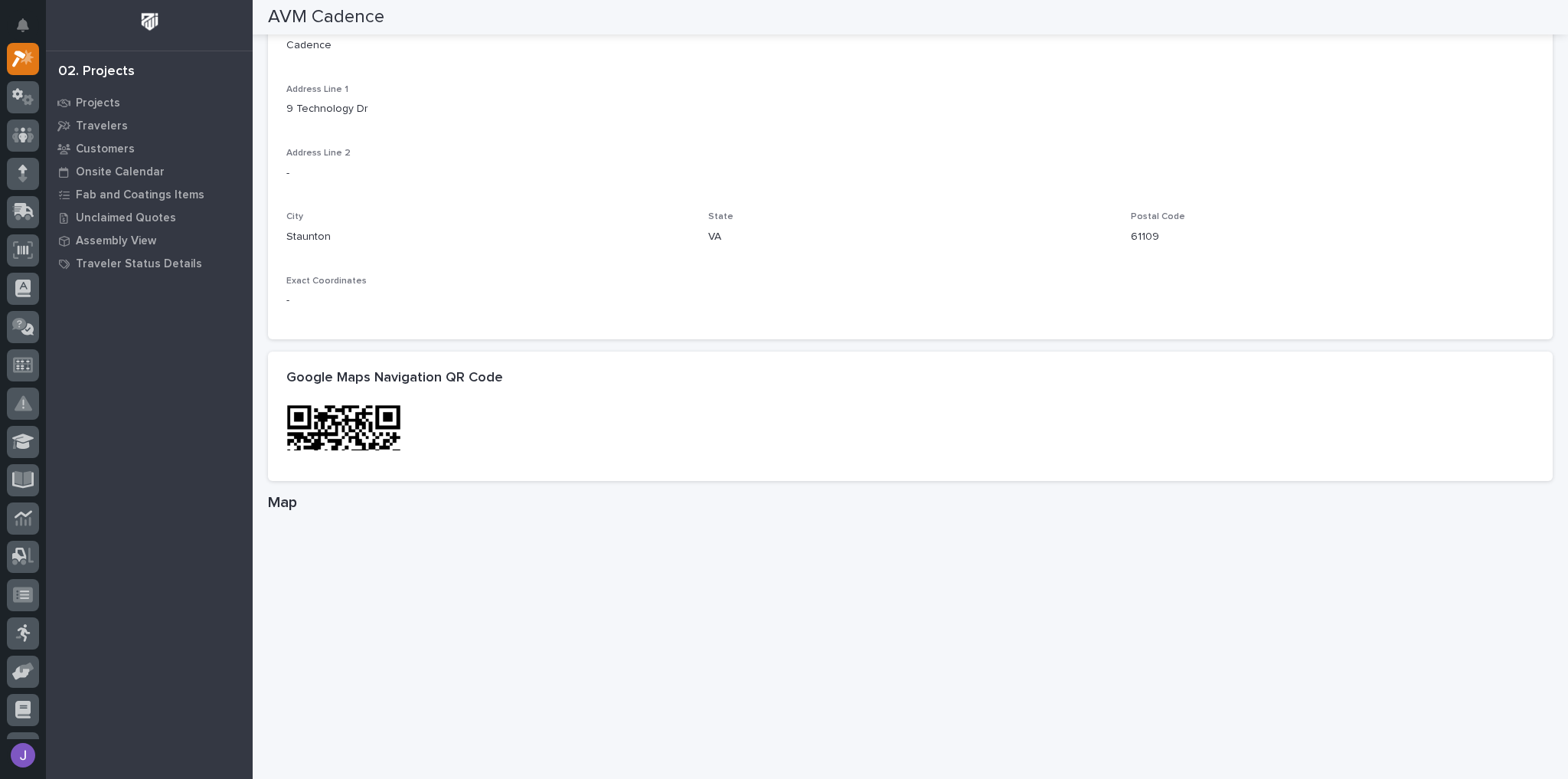
scroll to position [655, 0]
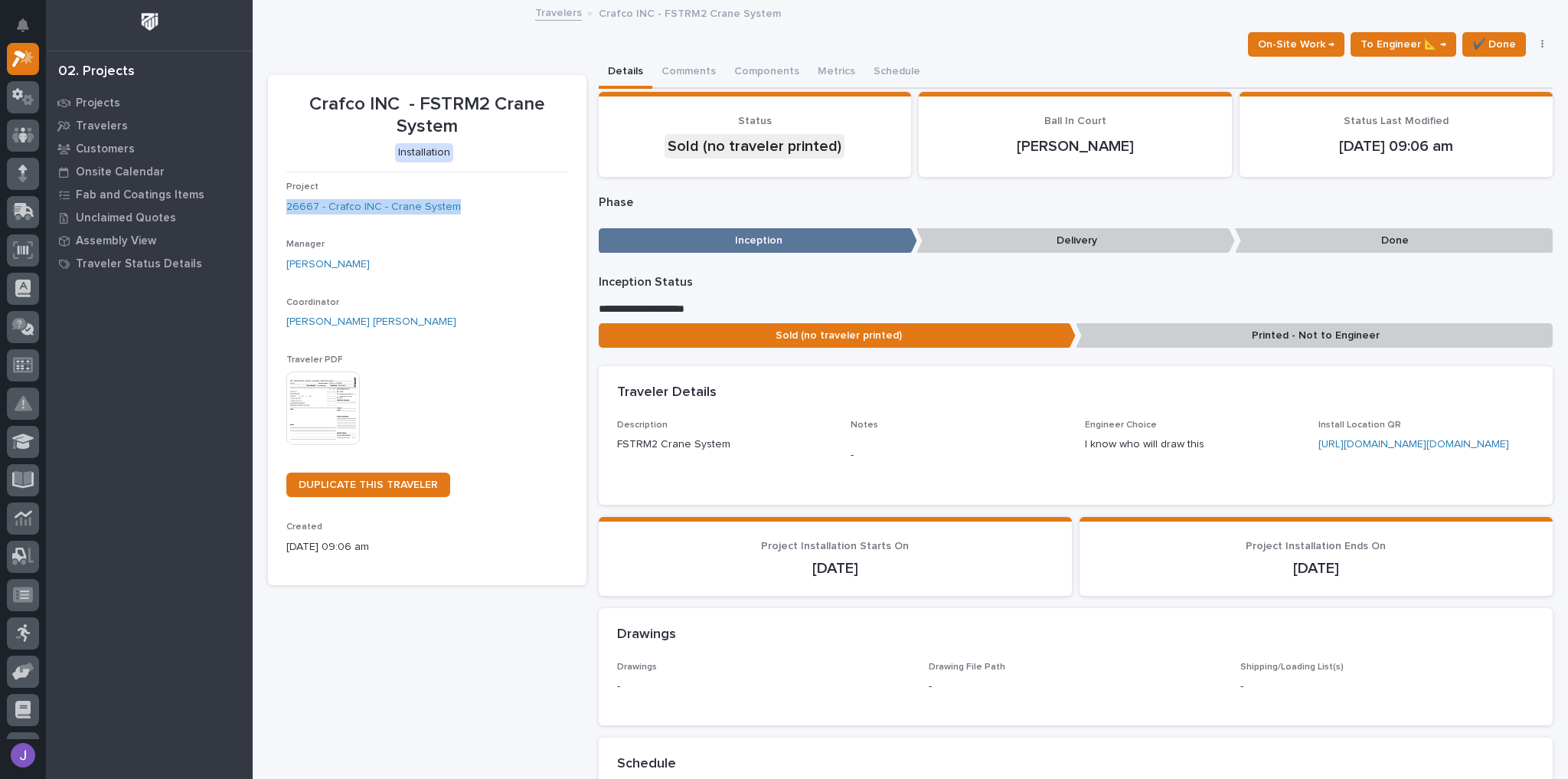
drag, startPoint x: 282, startPoint y: 204, endPoint x: 460, endPoint y: 215, distance: 178.3
click at [460, 215] on section "Crafco INC - FSTRM2 Crane System Installation Project 26667 - Crafco INC - Cran…" at bounding box center [427, 330] width 319 height 511
copy link "26667 - Crafco INC - Crane System"
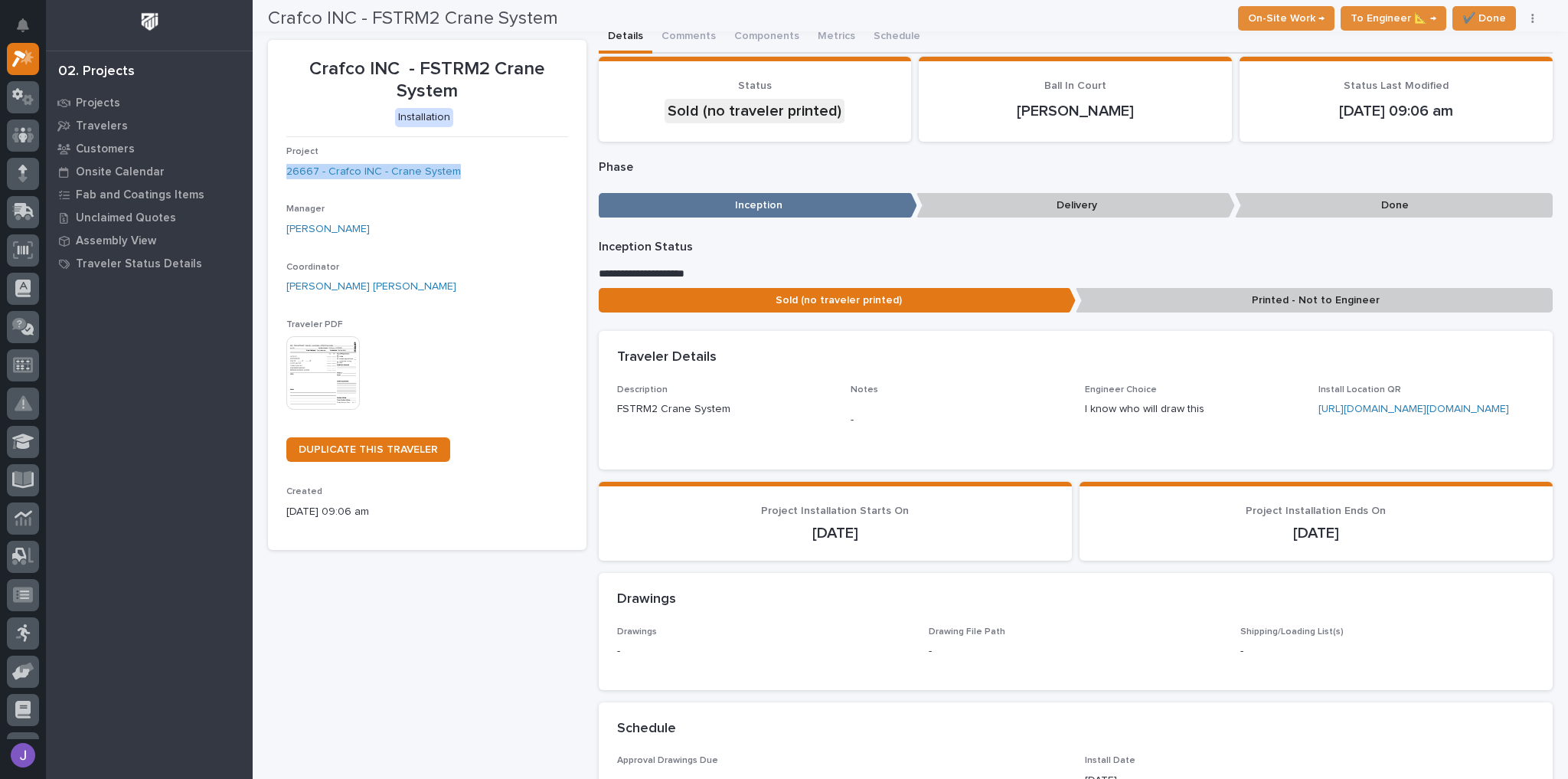
scroll to position [25, 0]
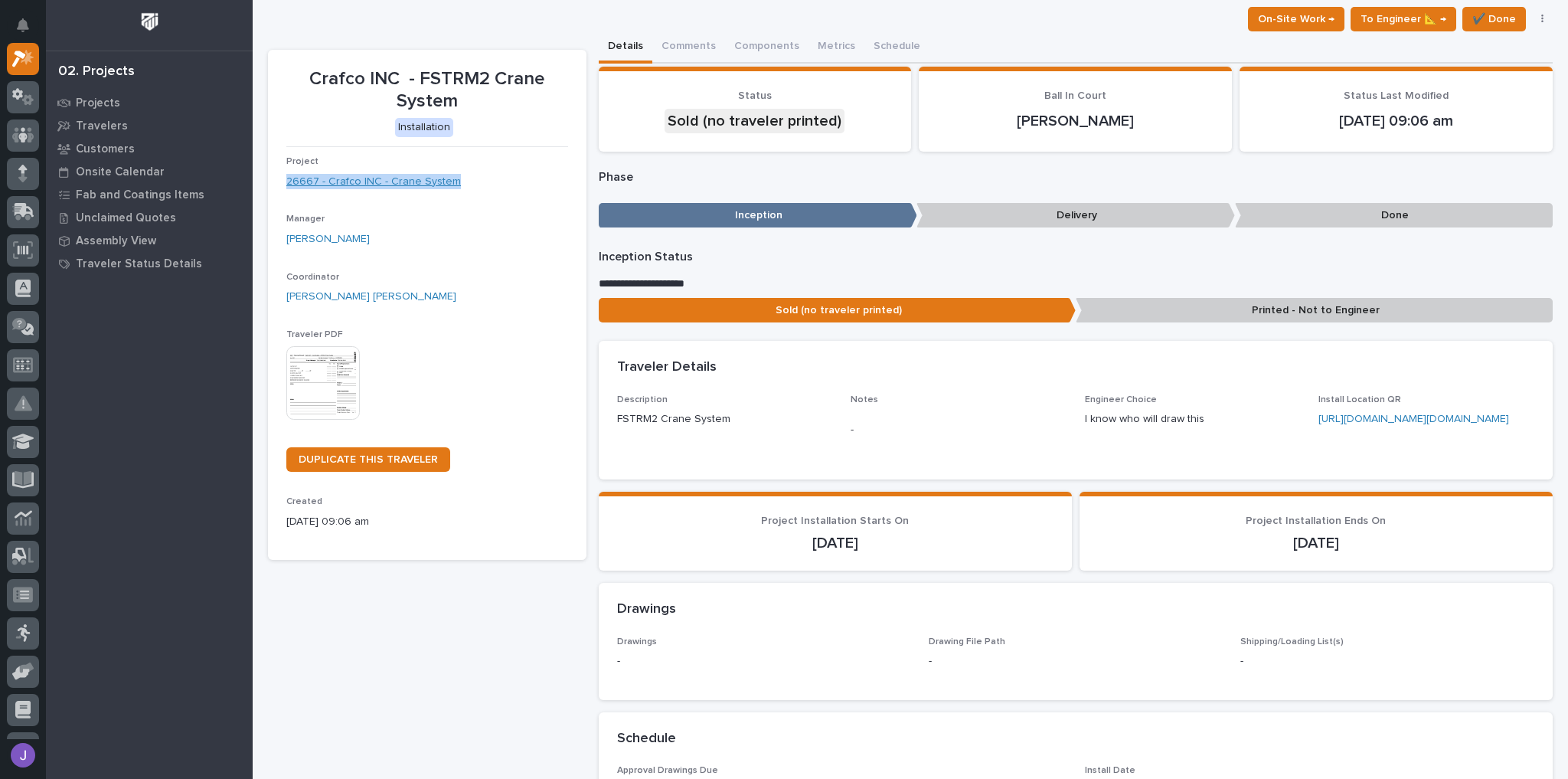
click at [413, 183] on link "26667 - Crafco INC - Crane System" at bounding box center [374, 182] width 174 height 16
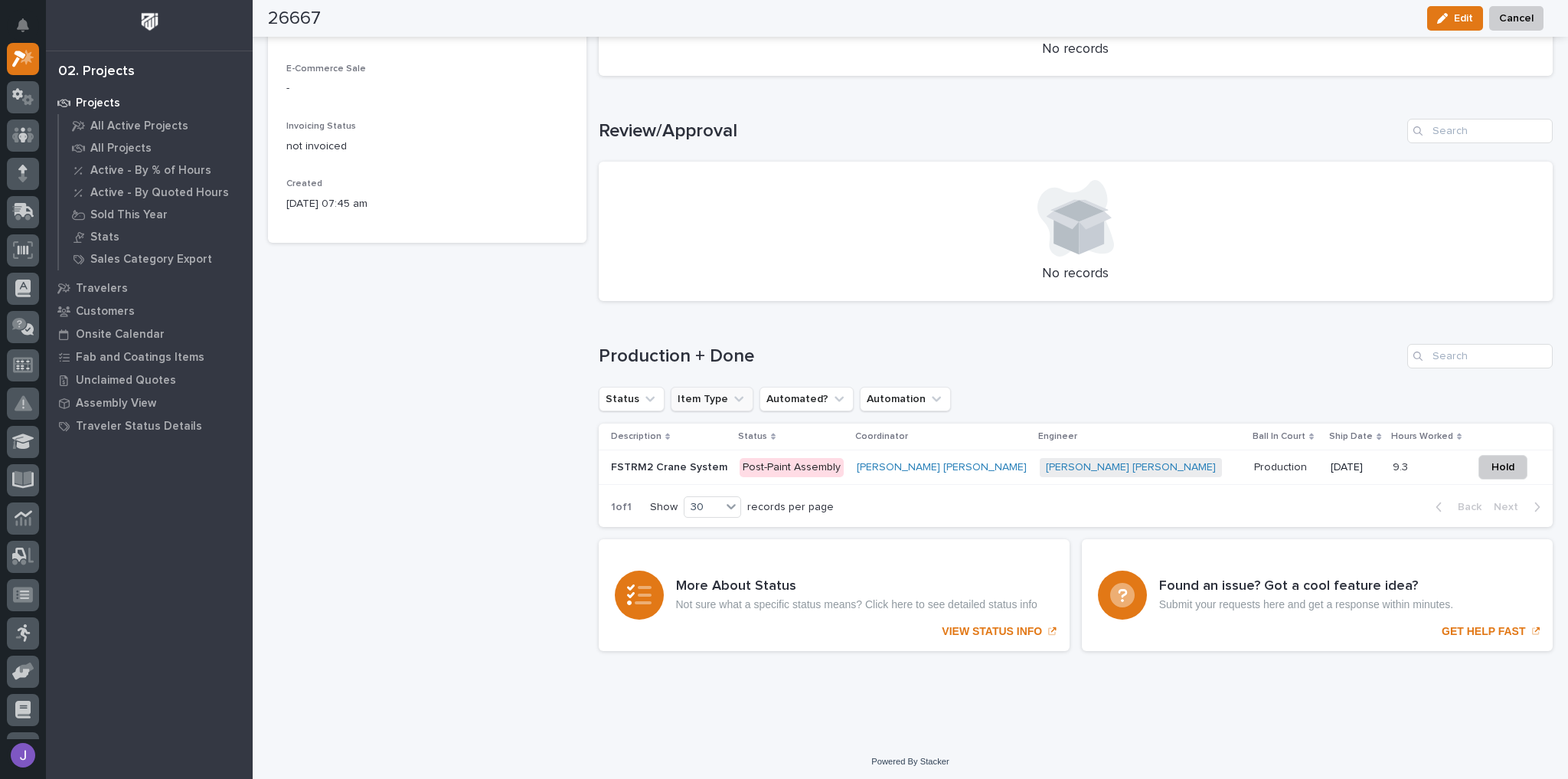
scroll to position [786, 0]
click at [726, 467] on p at bounding box center [669, 466] width 117 height 13
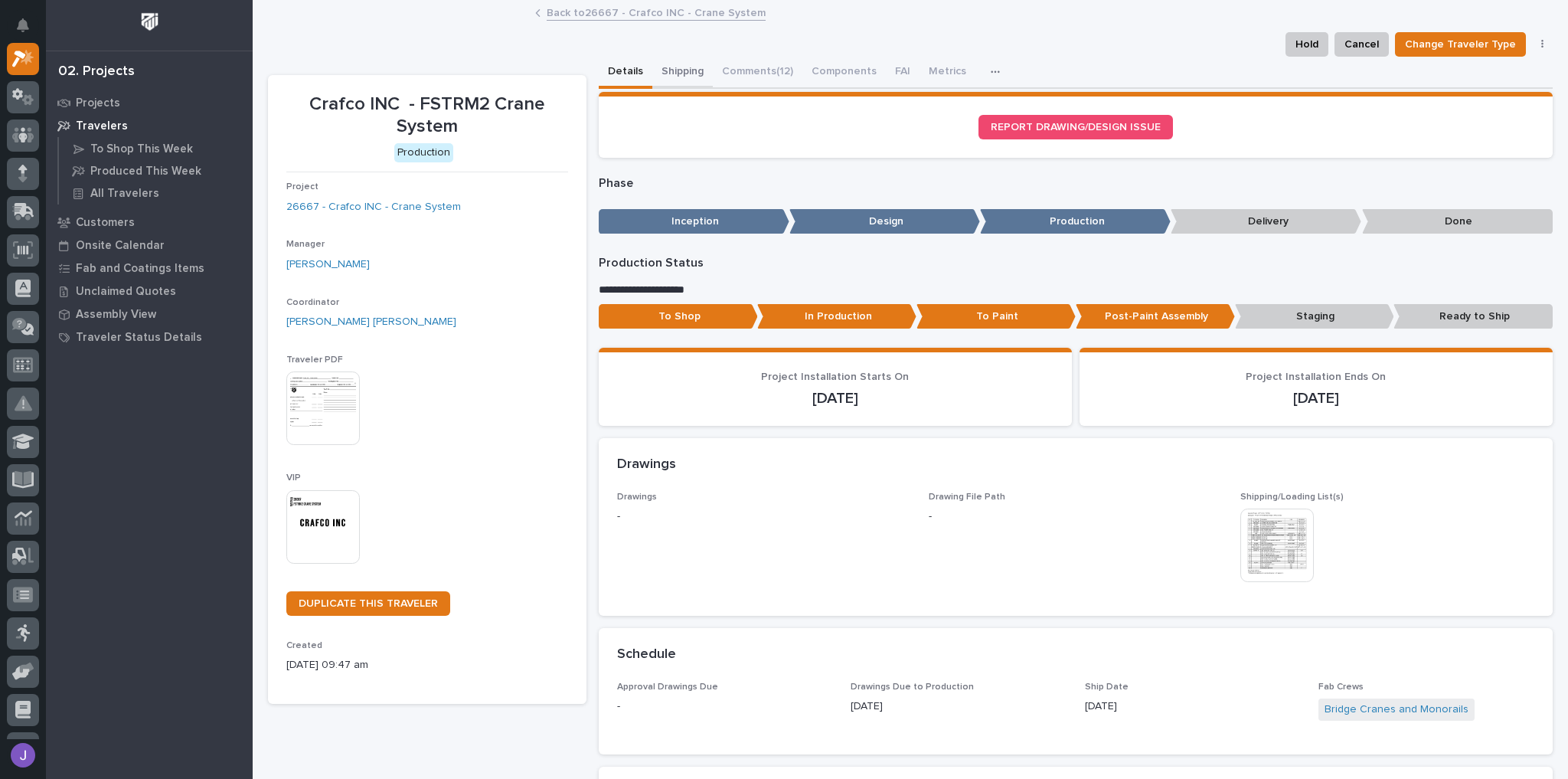
click at [681, 71] on button "Shipping" at bounding box center [683, 73] width 61 height 32
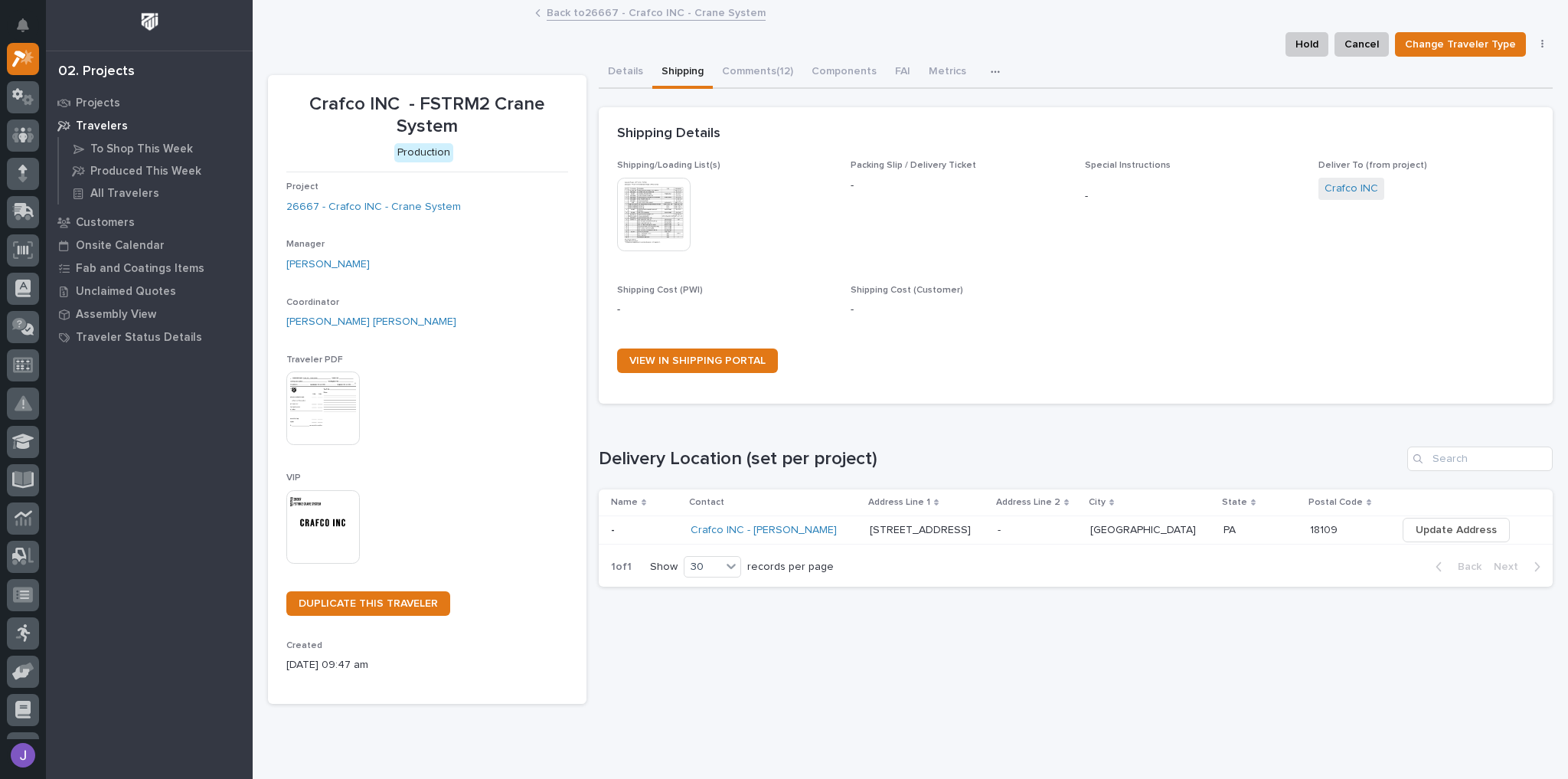
click at [670, 534] on p at bounding box center [644, 530] width 69 height 13
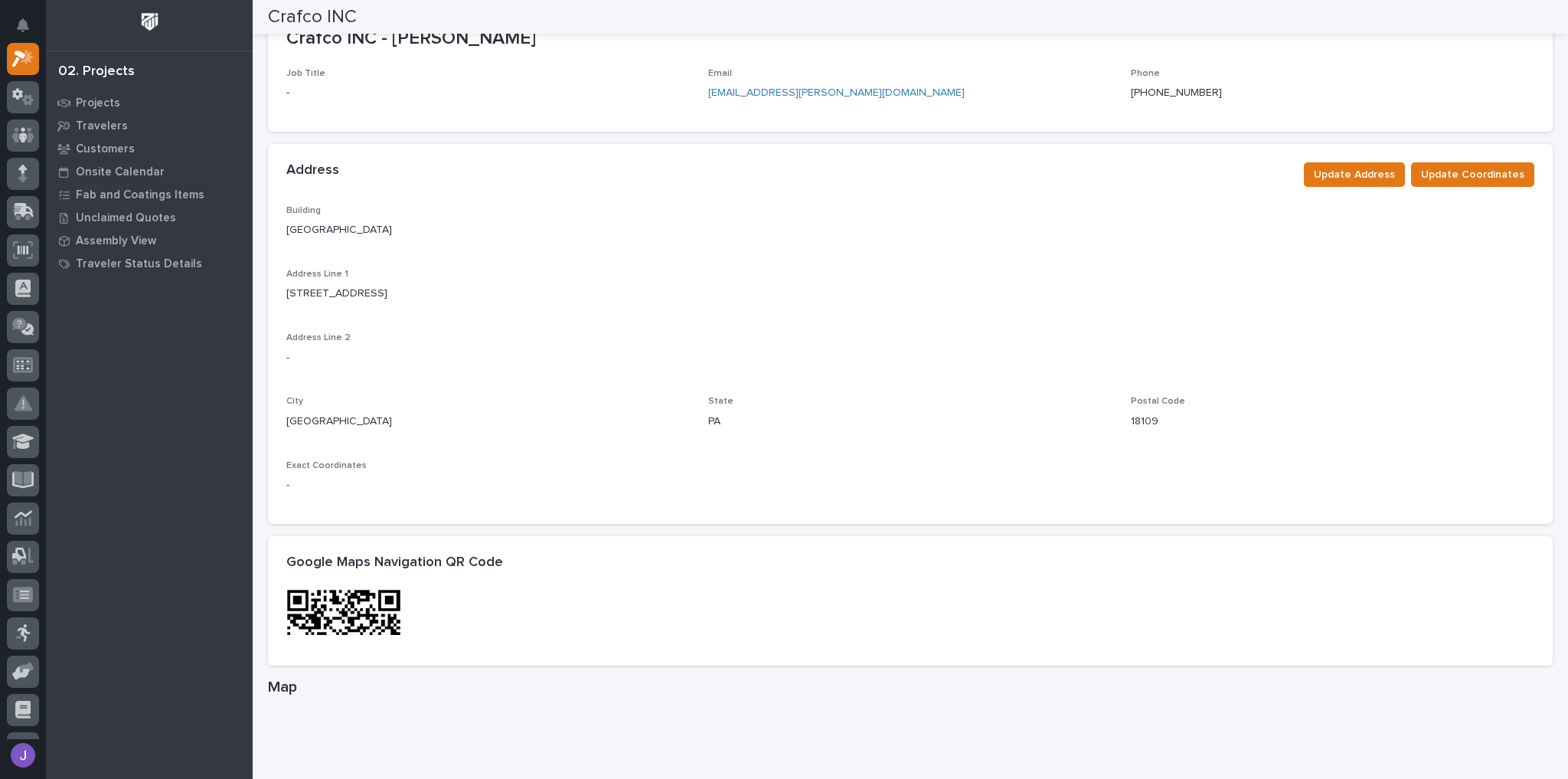
scroll to position [551, 0]
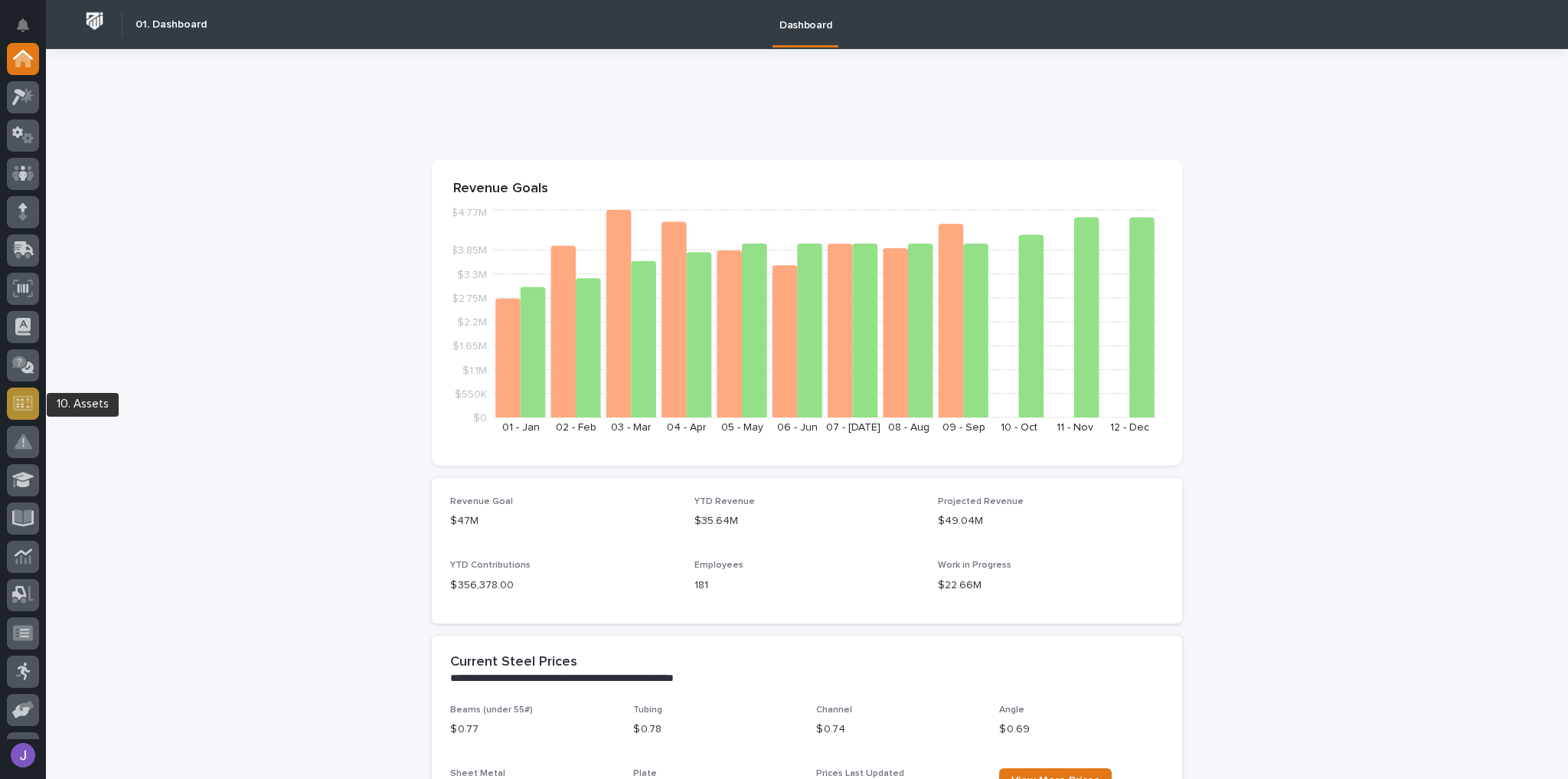
click at [22, 398] on icon at bounding box center [22, 402] width 13 height 9
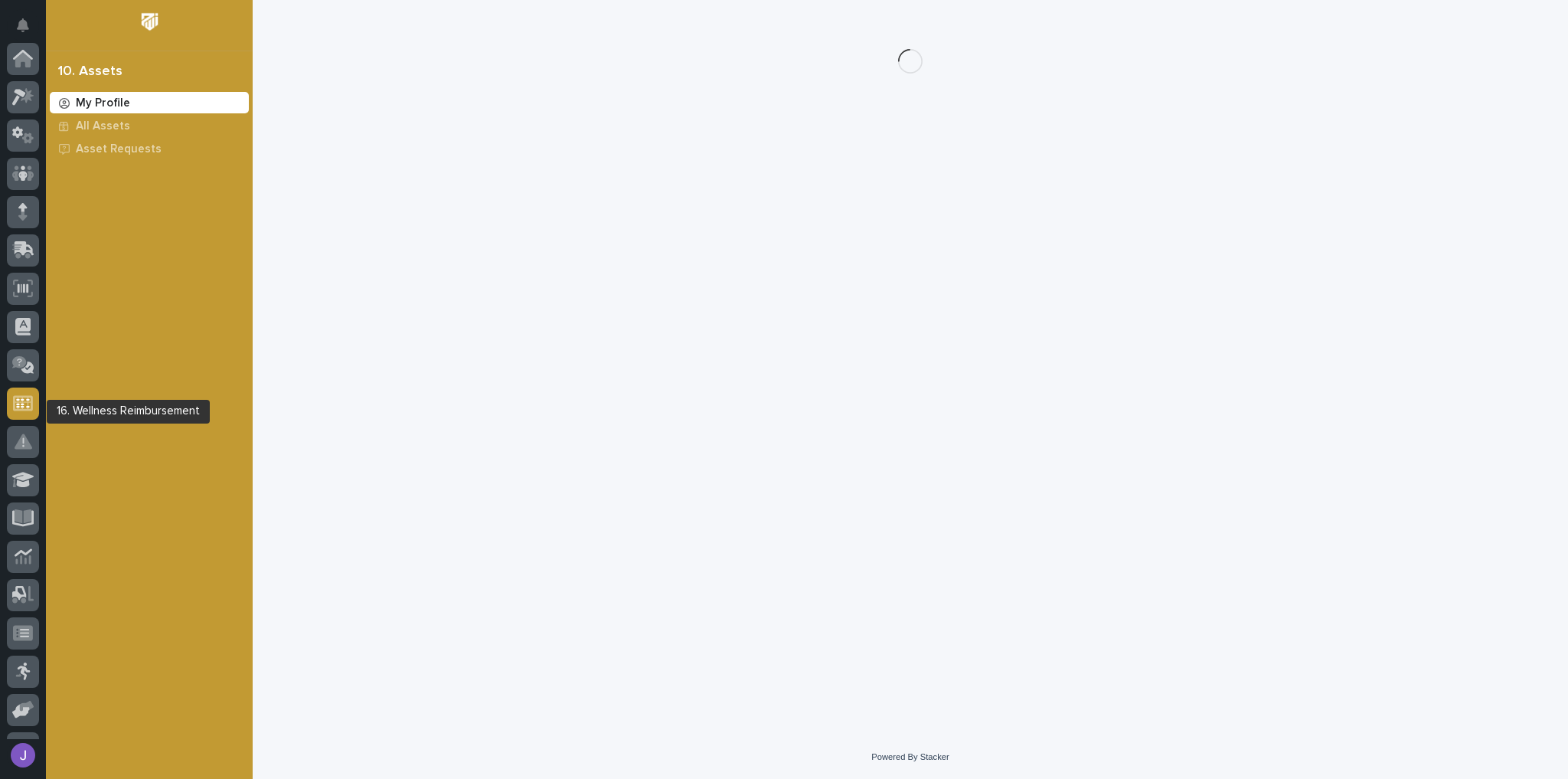
scroll to position [260, 0]
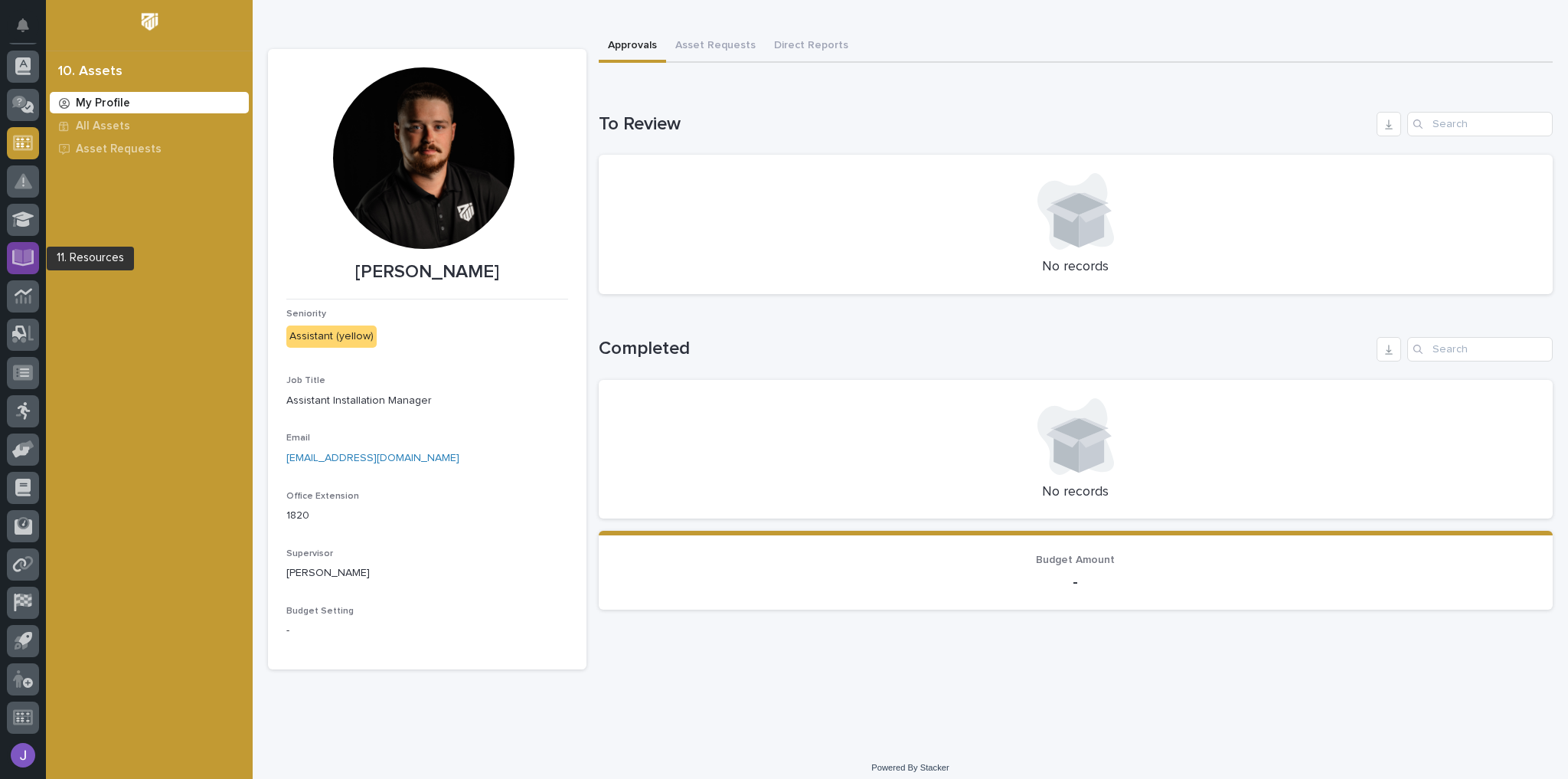
click at [20, 264] on icon at bounding box center [23, 257] width 22 height 17
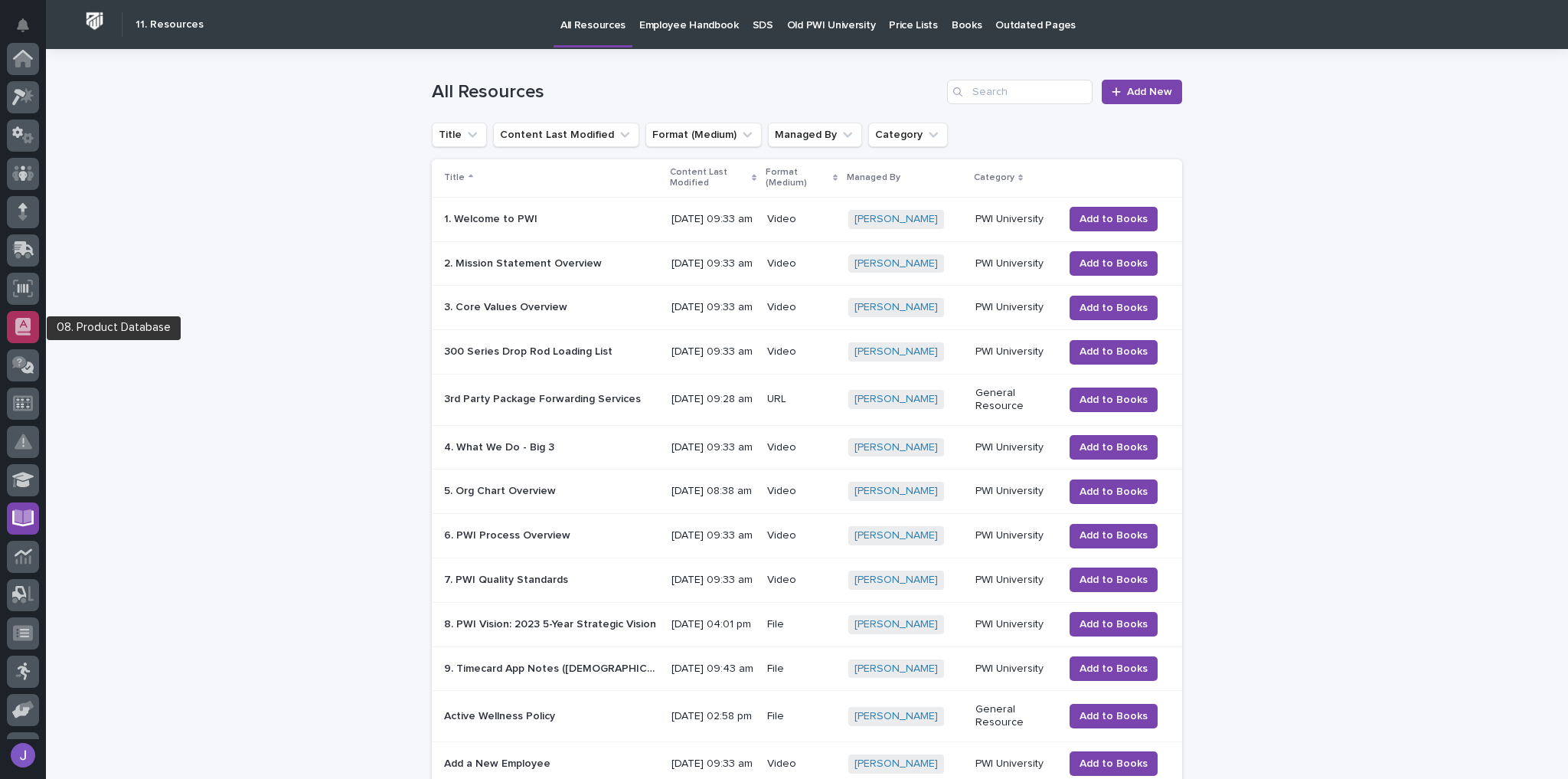
click at [23, 325] on icon at bounding box center [22, 327] width 15 height 18
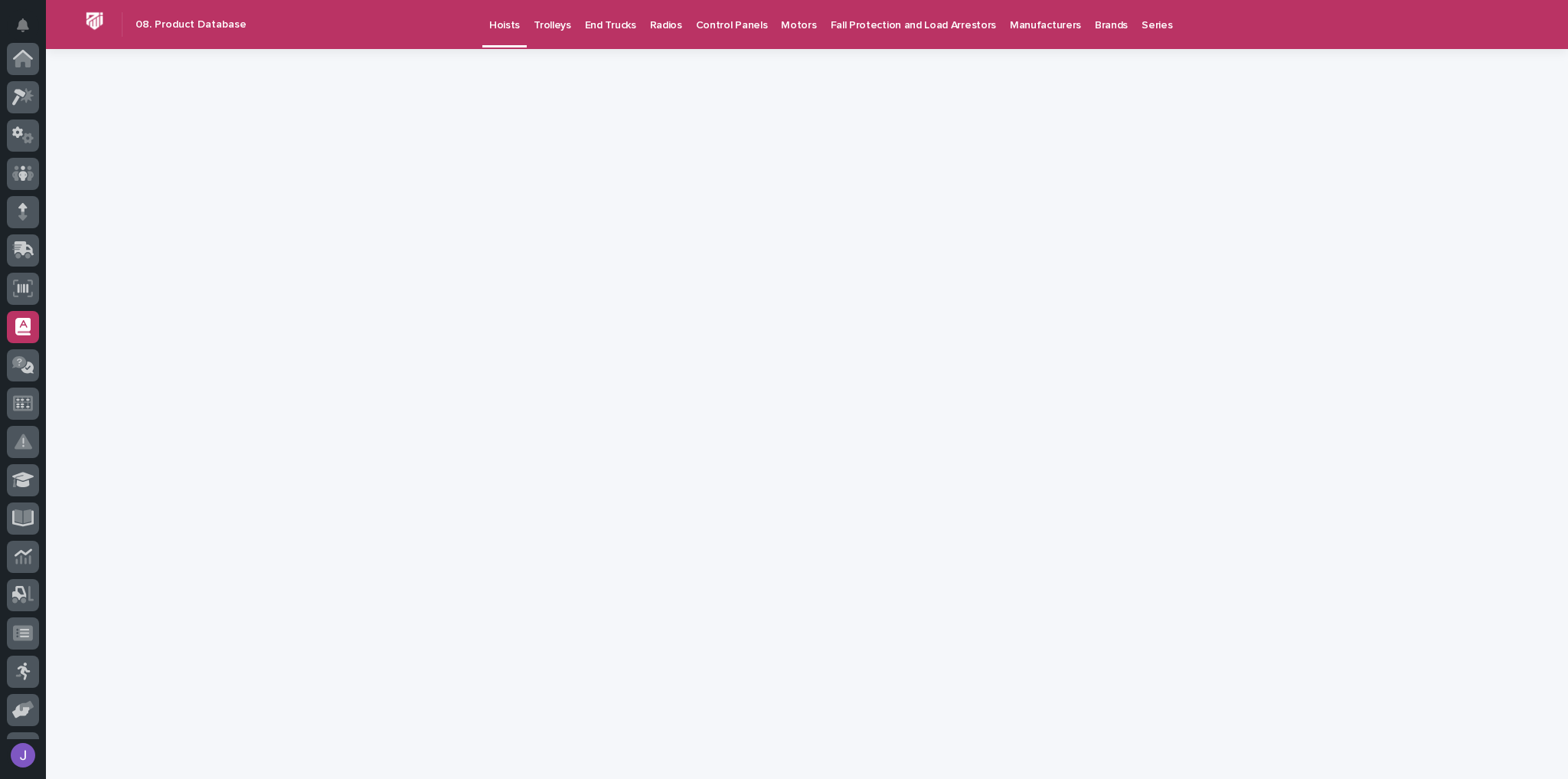
scroll to position [260, 0]
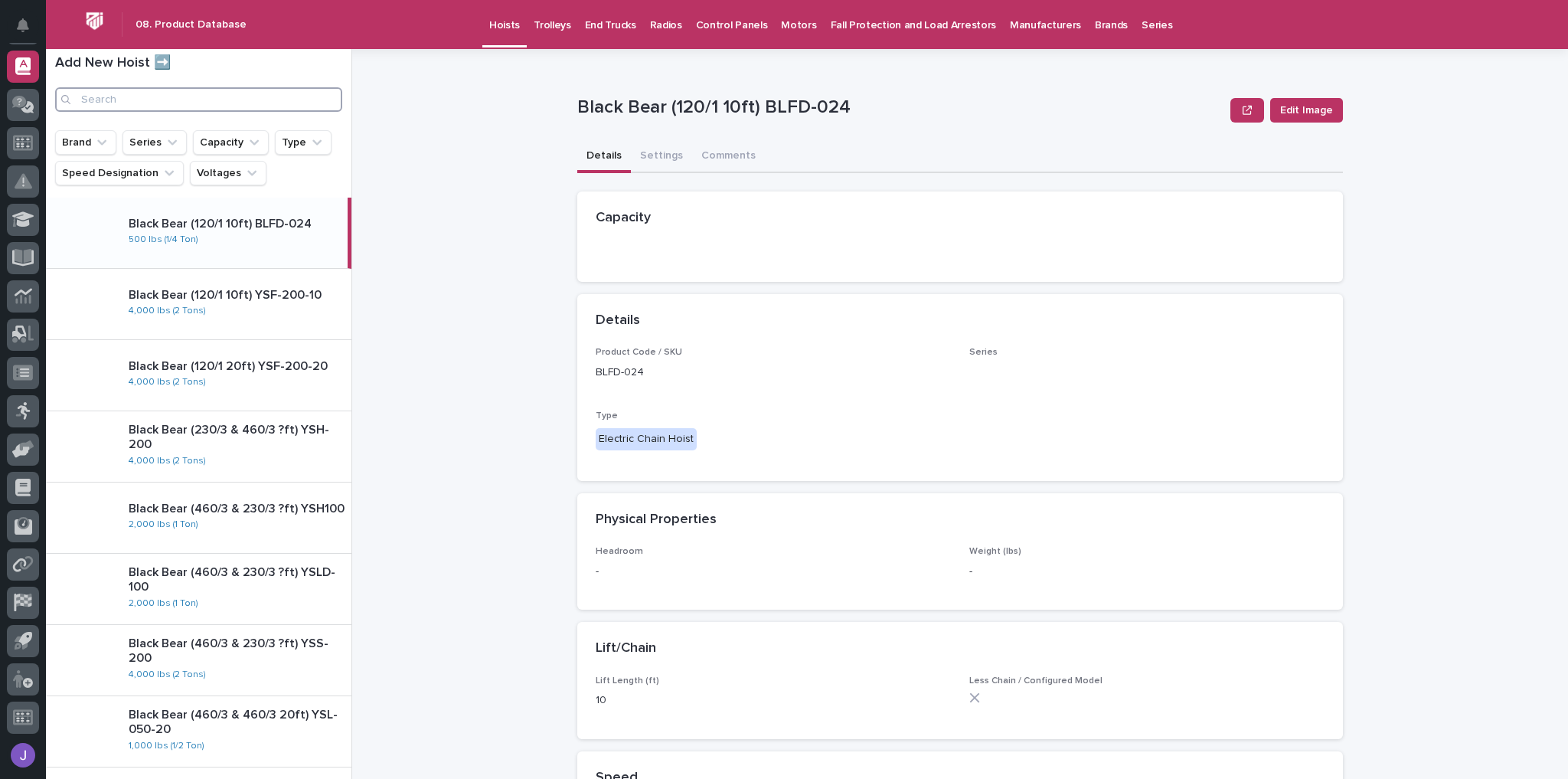
click at [193, 102] on input "Search" at bounding box center [198, 100] width 287 height 25
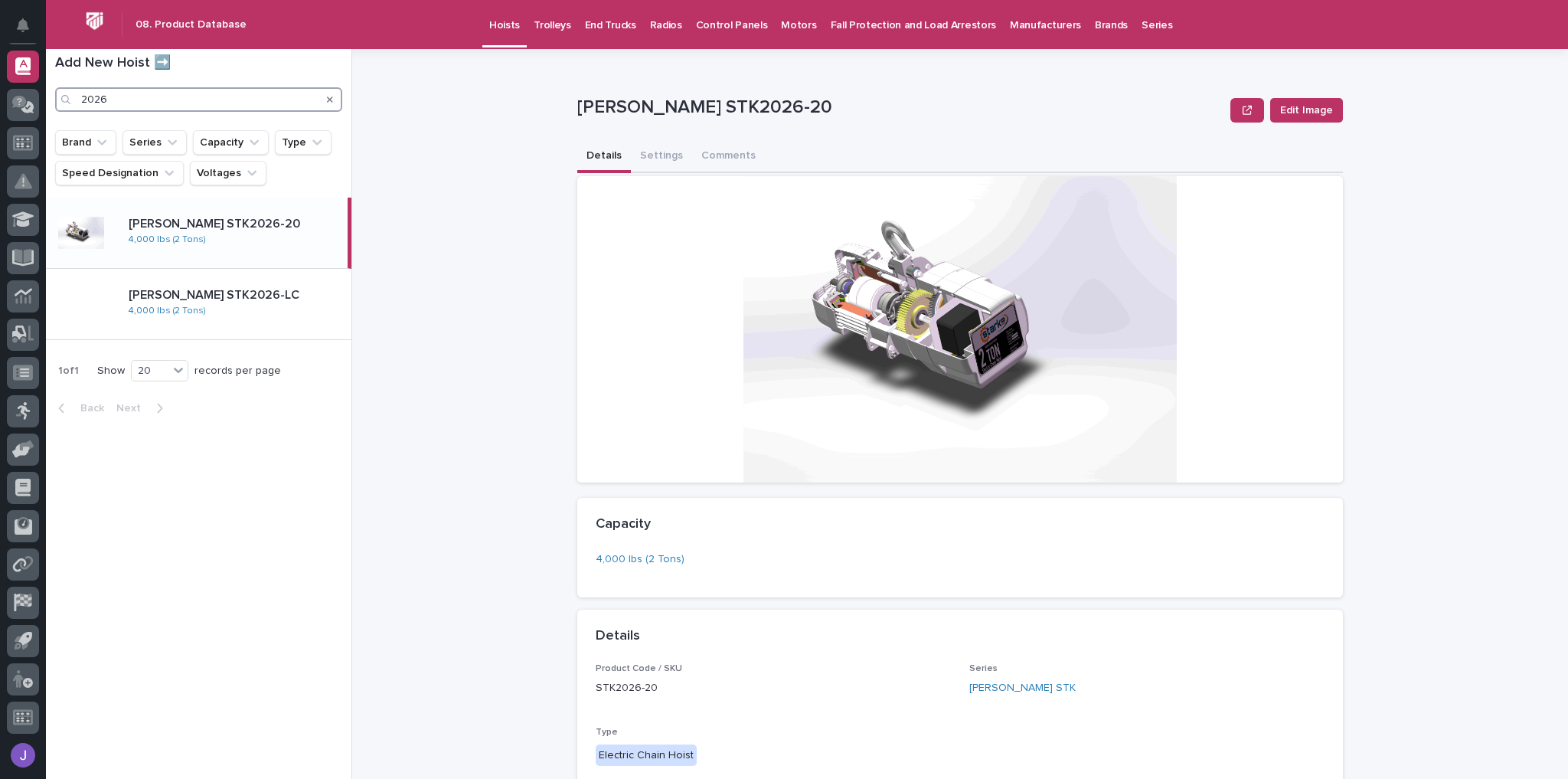
type input "2026"
click at [200, 224] on p "[PERSON_NAME] STK2026-20" at bounding box center [235, 223] width 213 height 14
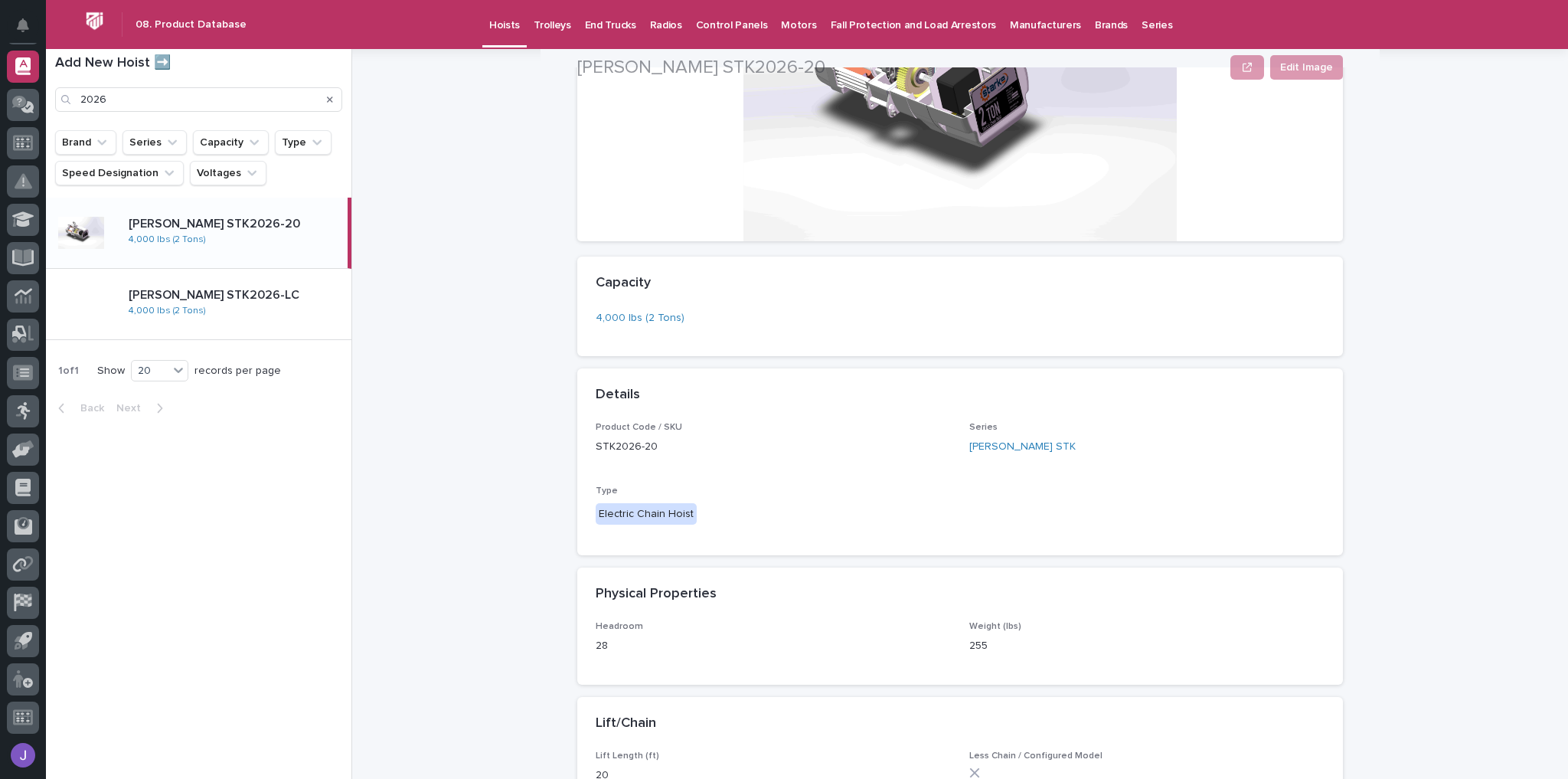
scroll to position [245, 0]
